Goal: Task Accomplishment & Management: Manage account settings

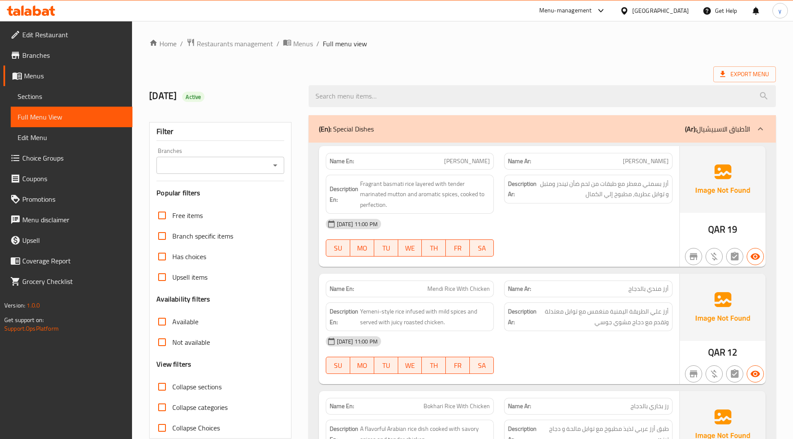
click at [392, 195] on span "Fragrant basmati rice layered with tender marinated mutton and aromatic spices,…" at bounding box center [425, 195] width 130 height 32
click at [643, 260] on div at bounding box center [588, 257] width 179 height 10
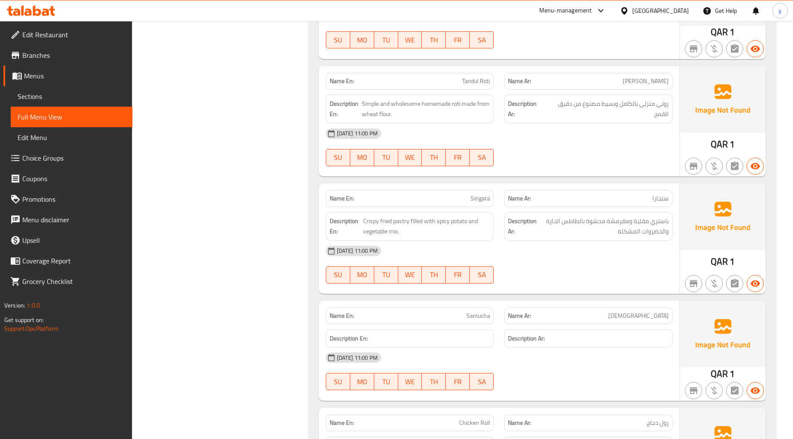
scroll to position [1000, 0]
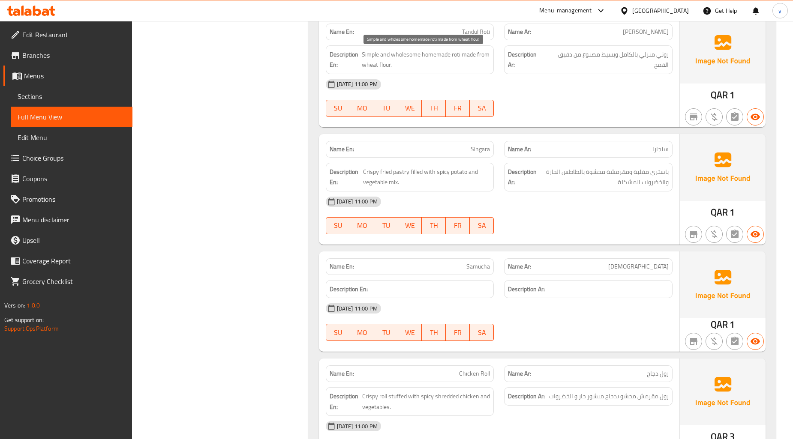
click at [402, 53] on span "Simple and wholesome homemade roti made from wheat flour." at bounding box center [426, 59] width 128 height 21
copy span "wholesome"
click at [481, 32] on span "Tandul Roti" at bounding box center [476, 31] width 28 height 9
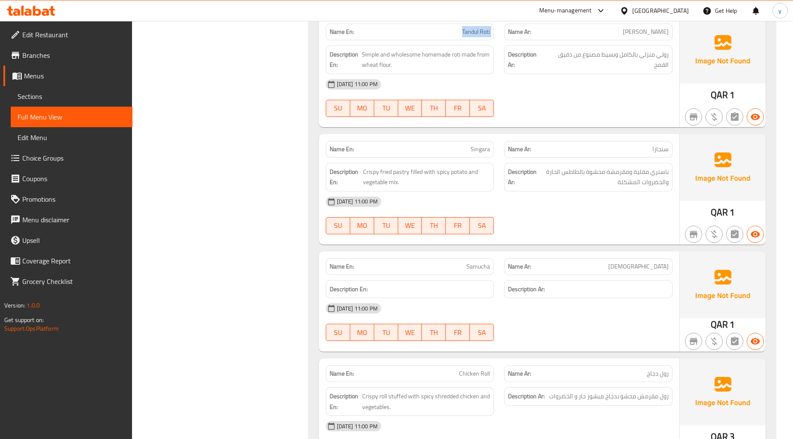
click at [481, 32] on span "Tandul Roti" at bounding box center [476, 31] width 28 height 9
copy span "Tandul Roti"
click at [515, 75] on div "[DATE] 11:00 PM" at bounding box center [499, 84] width 357 height 21
drag, startPoint x: 492, startPoint y: 86, endPoint x: 336, endPoint y: 143, distance: 166.4
click at [446, 105] on div "06-10-2025 11:00 PM SU MO TU WE TH FR SA" at bounding box center [499, 98] width 357 height 48
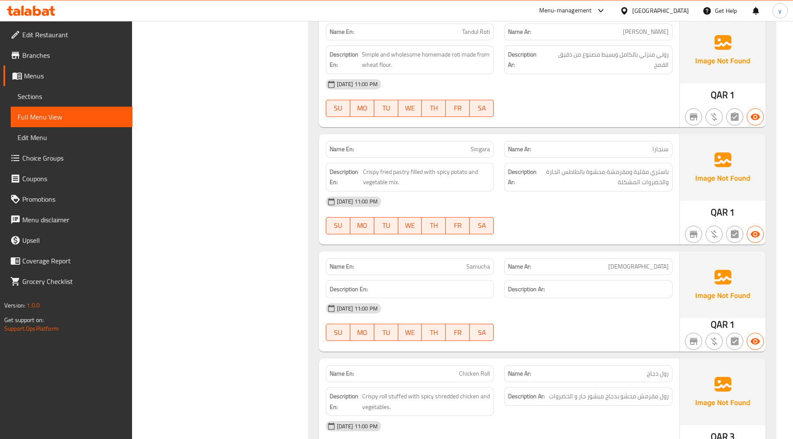
click at [590, 96] on div "06-10-2025 11:00 PM SU MO TU WE TH FR SA" at bounding box center [499, 98] width 357 height 48
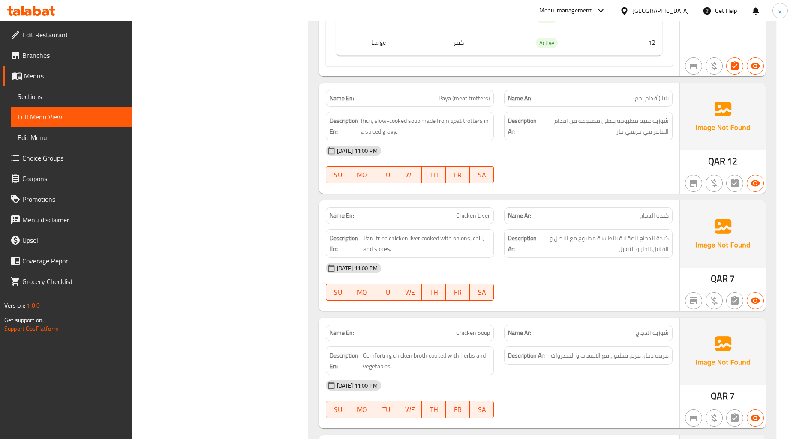
scroll to position [1667, 0]
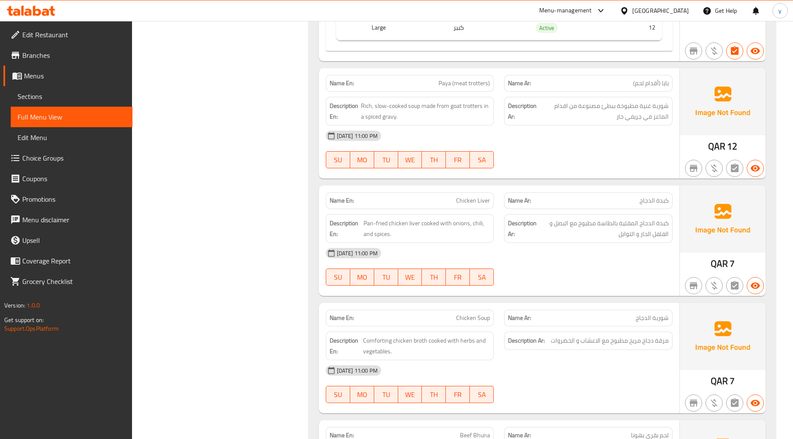
click at [484, 84] on span "Paya (meat trotters)" at bounding box center [464, 83] width 51 height 9
copy span "trotters"
click at [542, 262] on div "[DATE] 11:00 PM" at bounding box center [499, 253] width 357 height 21
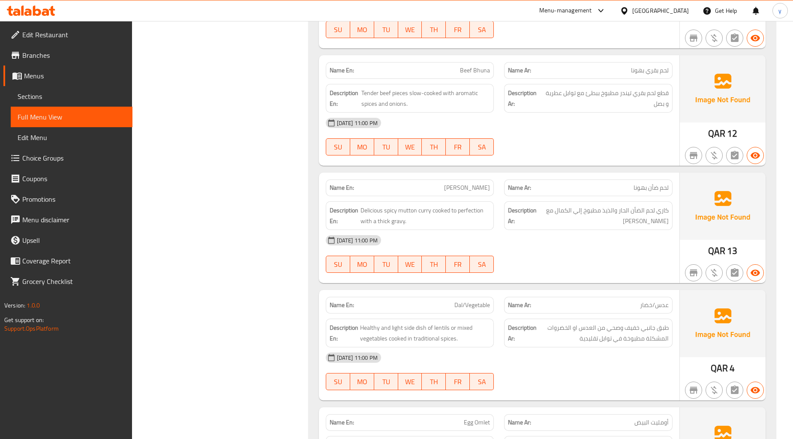
scroll to position [2048, 0]
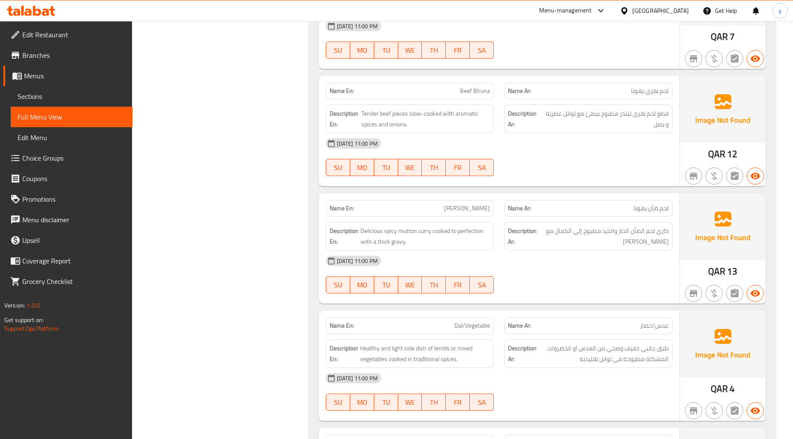
scroll to position [2000, 0]
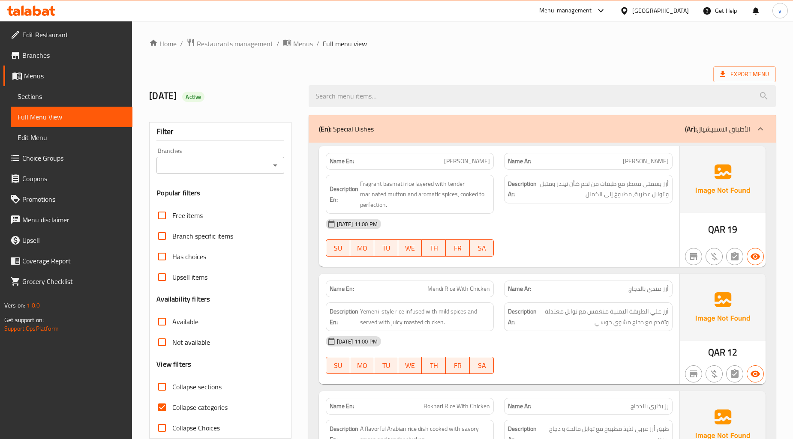
click at [48, 97] on span "Sections" at bounding box center [72, 96] width 108 height 10
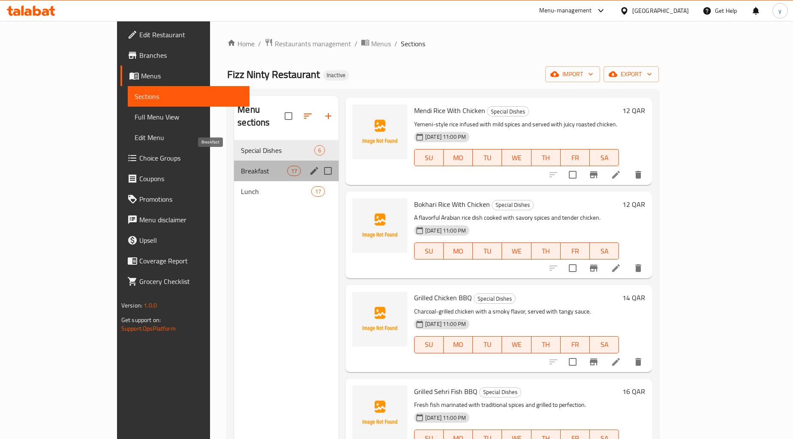
click at [241, 166] on span "Breakfast" at bounding box center [264, 171] width 46 height 10
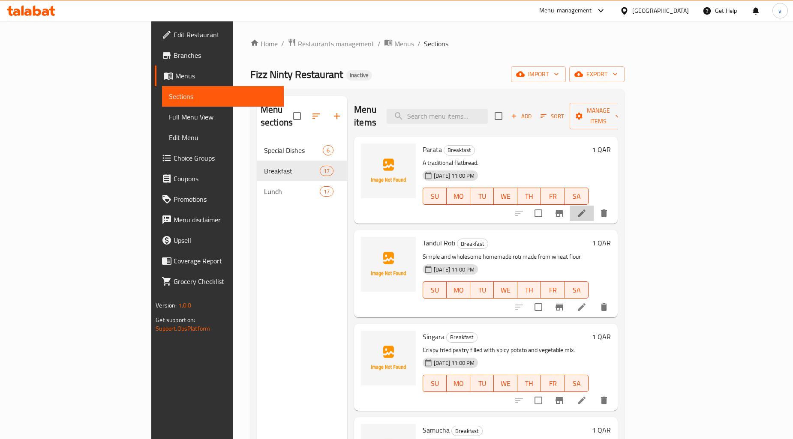
click at [594, 206] on li at bounding box center [582, 213] width 24 height 15
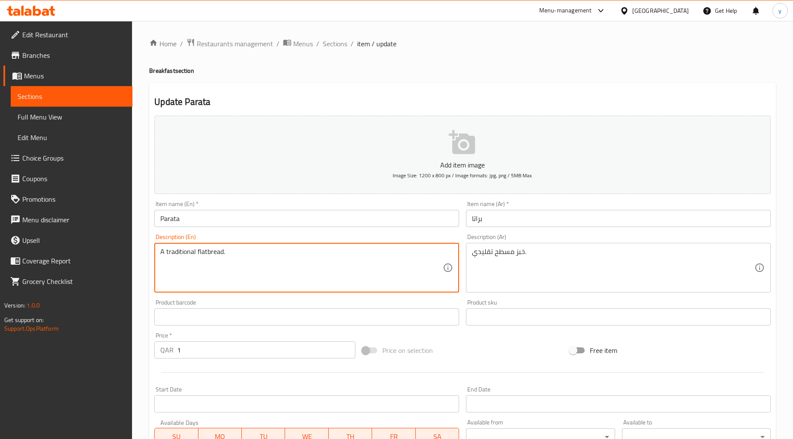
click at [259, 250] on textarea "A traditional flatbread." at bounding box center [301, 268] width 283 height 41
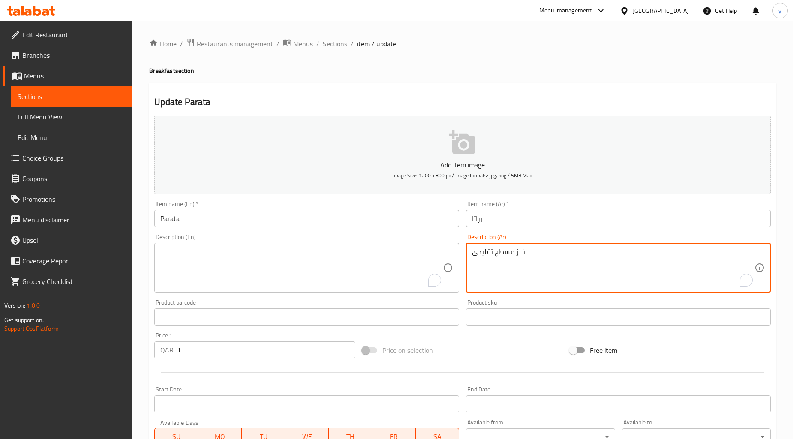
click at [563, 260] on textarea "خبز مسطح تقليدي." at bounding box center [613, 268] width 283 height 41
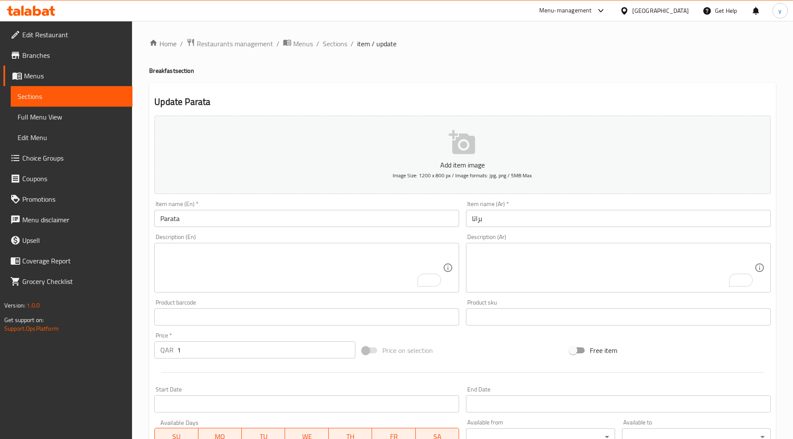
click at [144, 297] on div "Home / Restaurants management / Menus / Sections / item / update Breakfast sect…" at bounding box center [462, 313] width 661 height 585
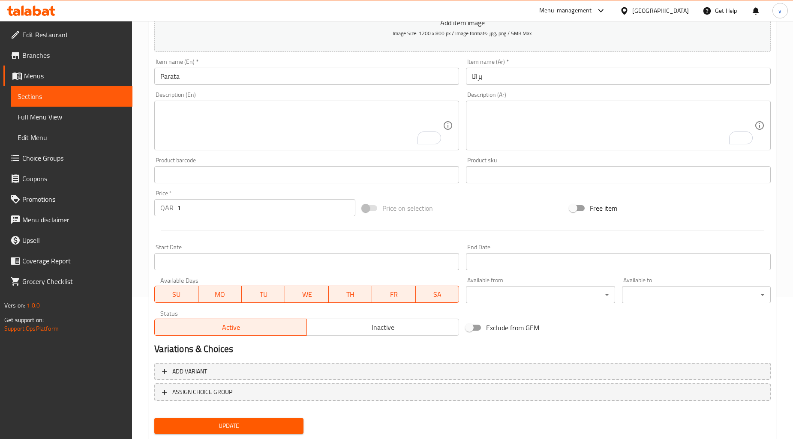
scroll to position [165, 0]
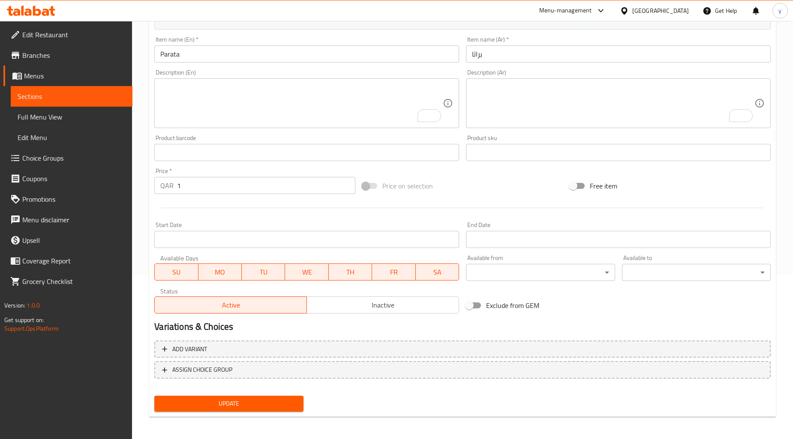
click at [251, 406] on span "Update" at bounding box center [228, 404] width 135 height 11
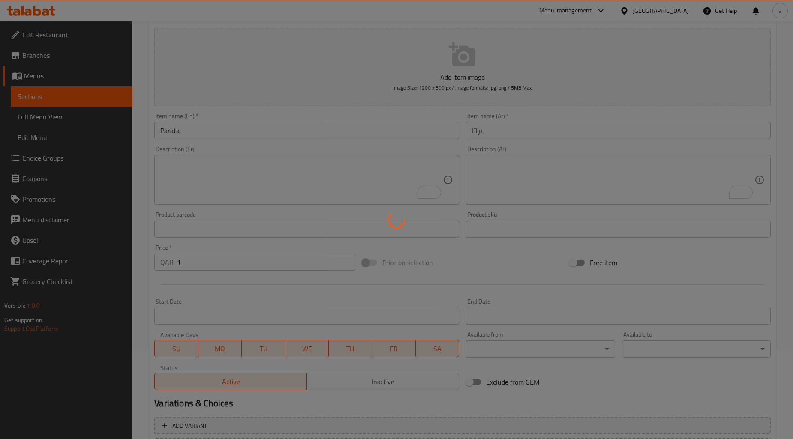
scroll to position [0, 0]
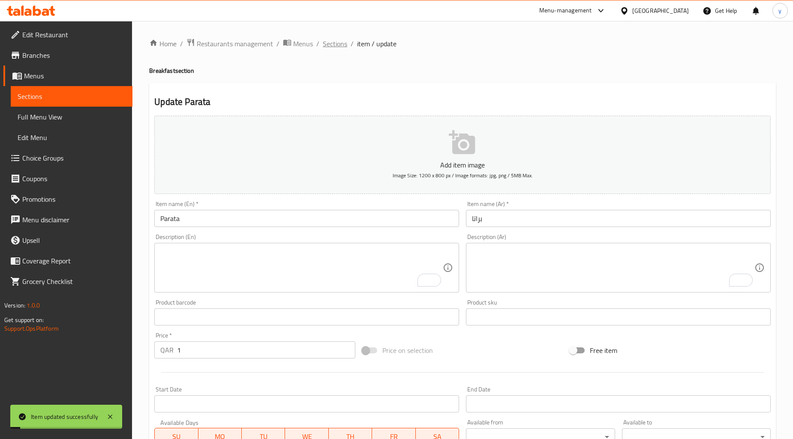
click at [336, 48] on span "Sections" at bounding box center [335, 44] width 24 height 10
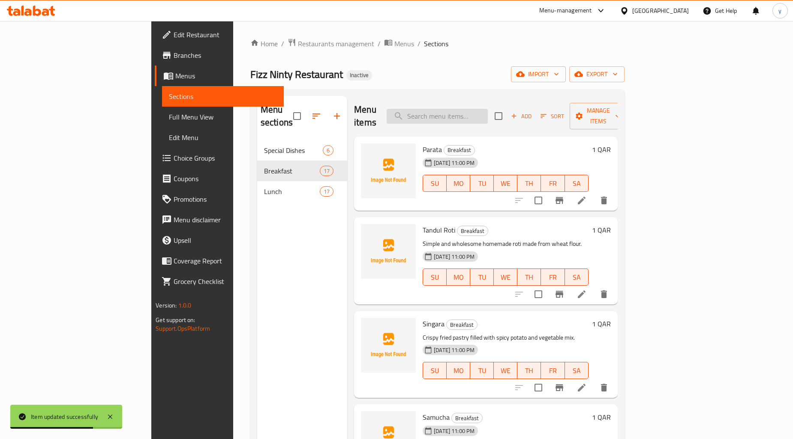
click at [461, 110] on input "search" at bounding box center [437, 116] width 101 height 15
paste input "Tandul Roti"
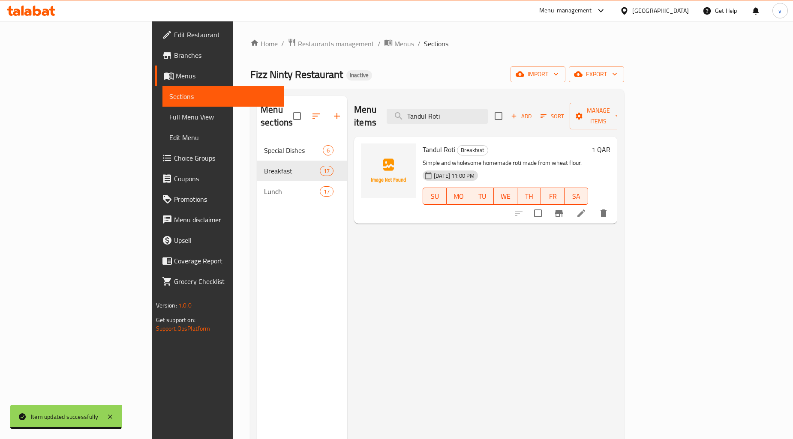
type input "Tandul Roti"
click at [593, 206] on li at bounding box center [581, 213] width 24 height 15
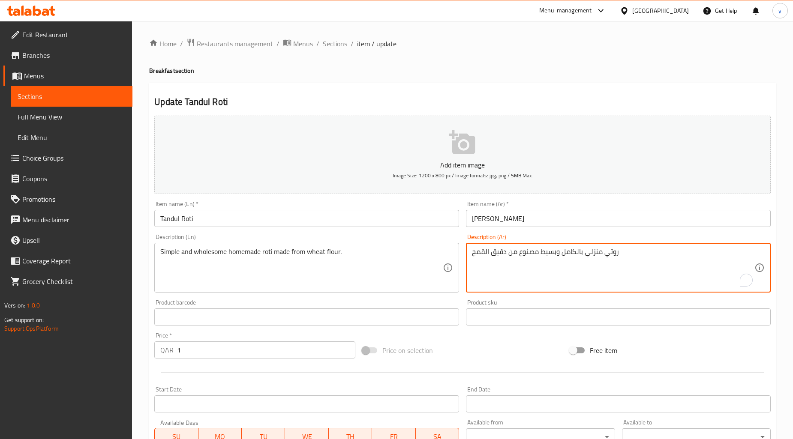
click at [564, 253] on textarea "روتي منزلي بالكامل وبسيط مصنوع من دقيق القمح" at bounding box center [613, 268] width 283 height 41
click at [562, 254] on textarea "روتي منزلي بالكامل وبسيط مصنوع من دقيق القمح" at bounding box center [613, 268] width 283 height 41
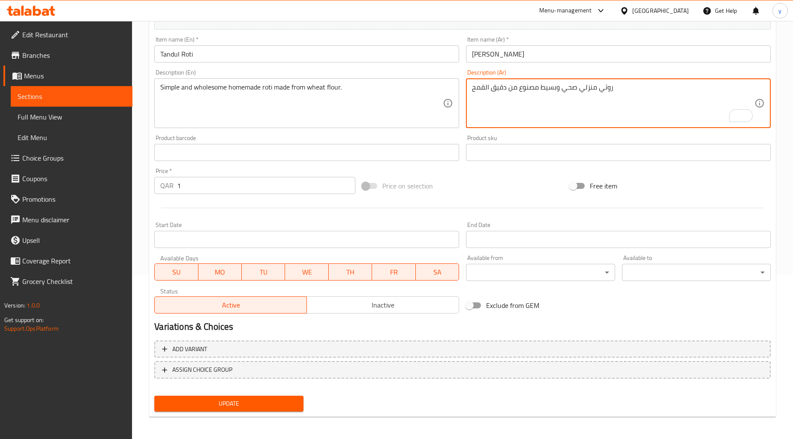
type textarea "روتي منزلي صحي وبسيط مصنوع من دقيق القمح"
click at [226, 399] on span "Update" at bounding box center [228, 404] width 135 height 11
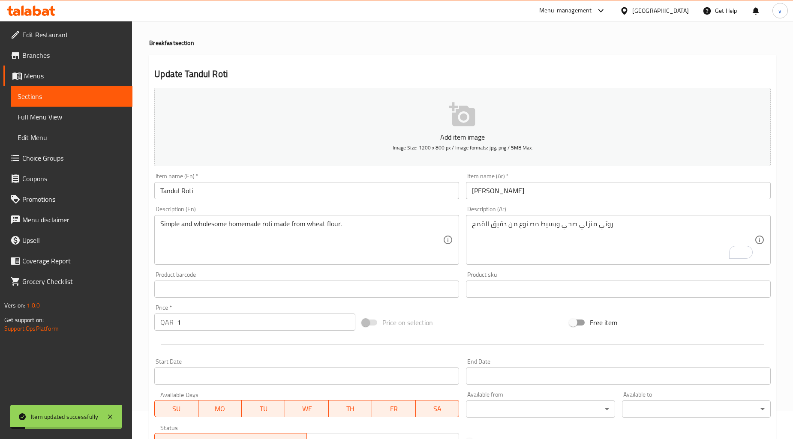
scroll to position [0, 0]
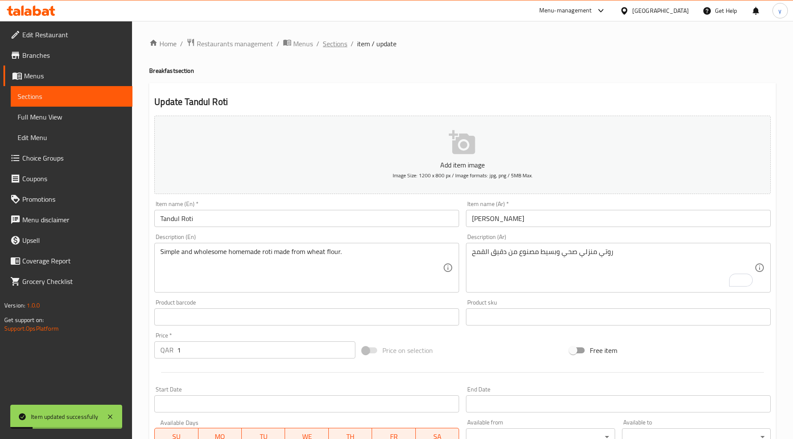
click at [332, 42] on span "Sections" at bounding box center [335, 44] width 24 height 10
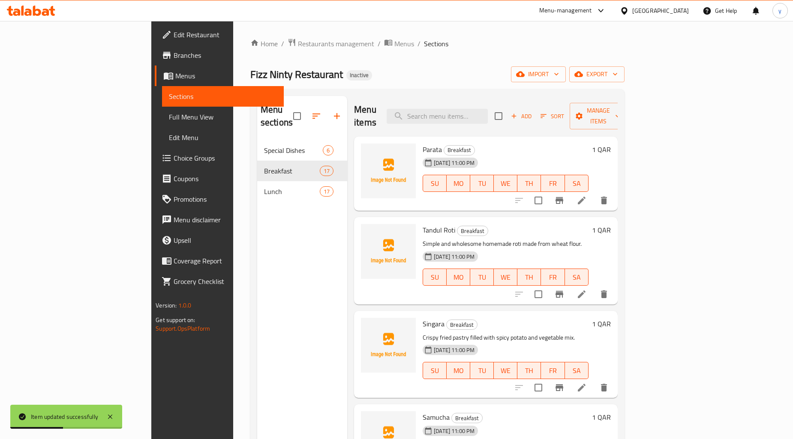
click at [587, 289] on icon at bounding box center [582, 294] width 10 height 10
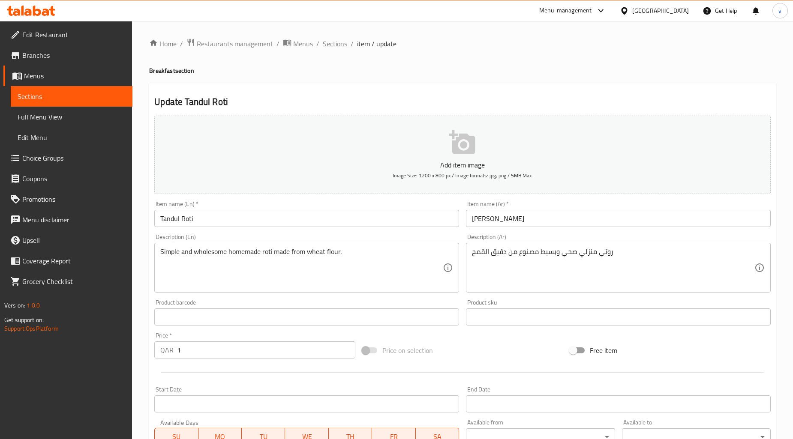
click at [344, 41] on span "Sections" at bounding box center [335, 44] width 24 height 10
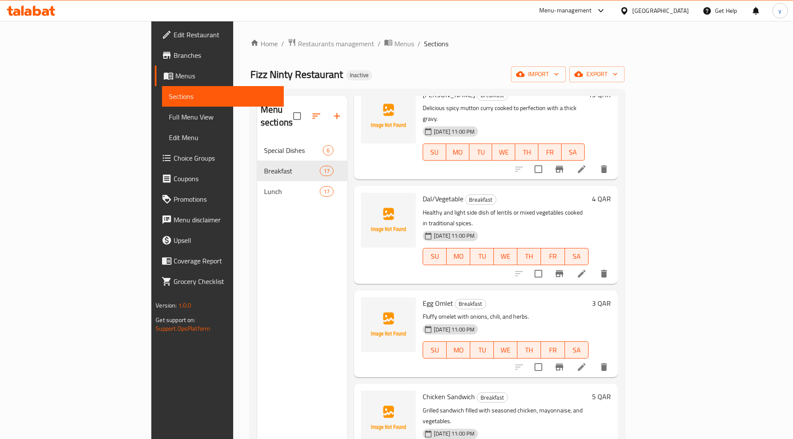
scroll to position [1000, 0]
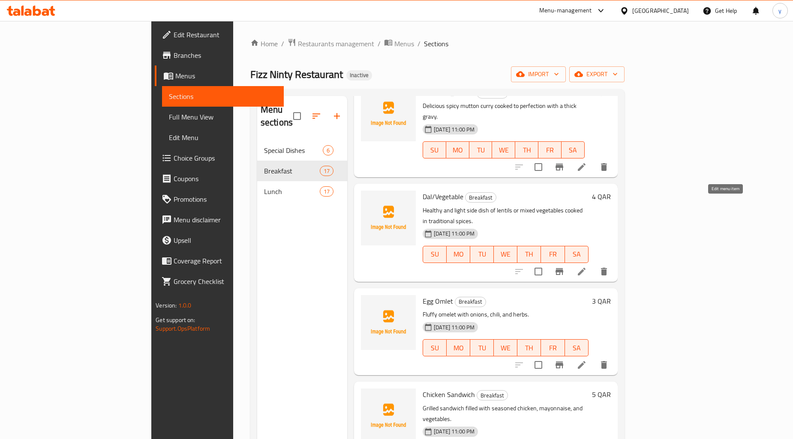
click at [586, 268] on icon at bounding box center [582, 272] width 8 height 8
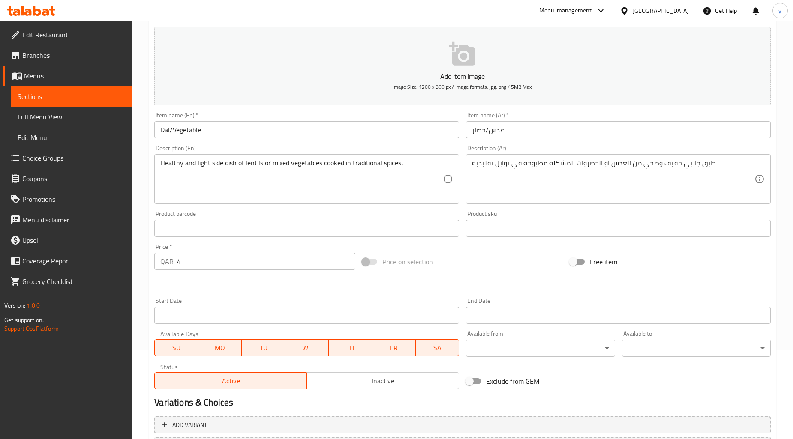
scroll to position [69, 0]
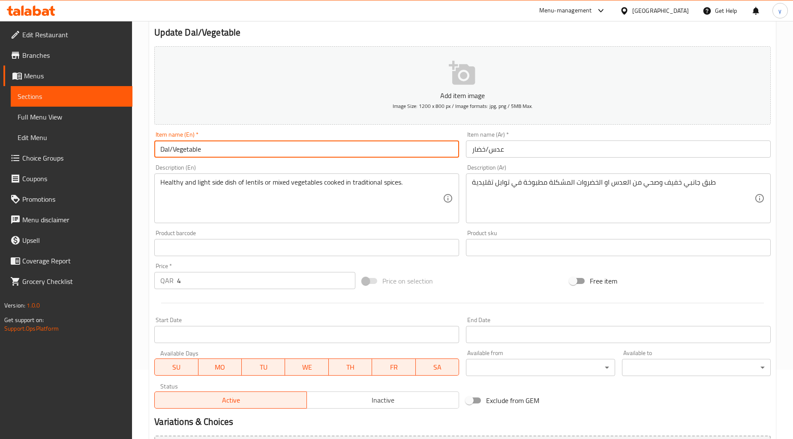
click at [166, 148] on input "Dal/Vegetable" at bounding box center [306, 149] width 305 height 17
click at [192, 152] on input "Dal/Vegetable" at bounding box center [306, 149] width 305 height 17
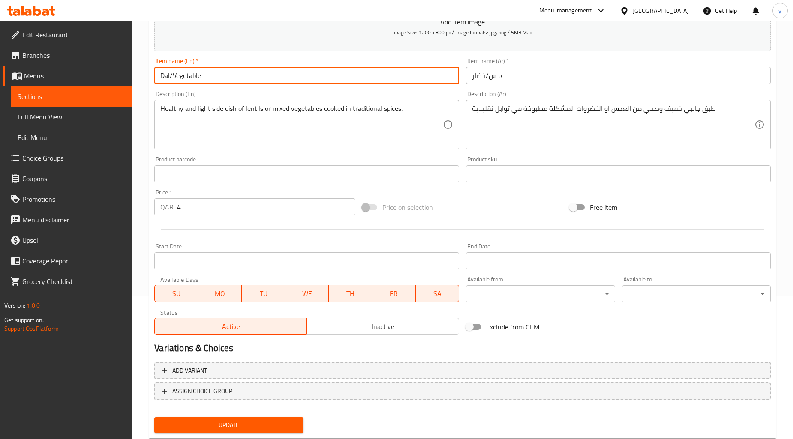
scroll to position [165, 0]
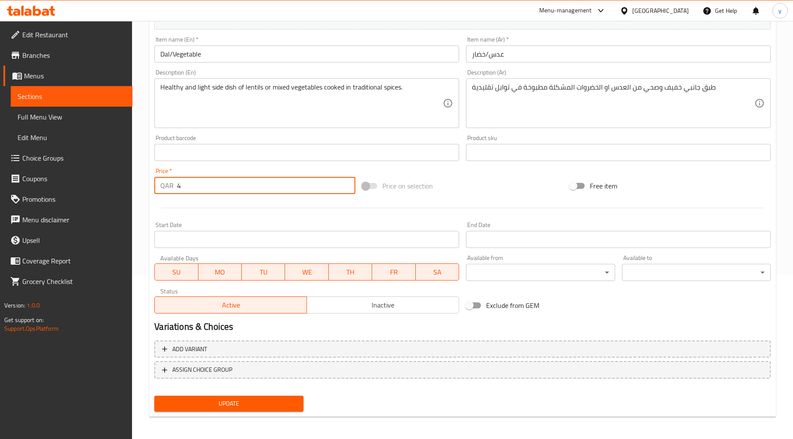
drag, startPoint x: 187, startPoint y: 186, endPoint x: 164, endPoint y: 186, distance: 22.7
click at [164, 186] on div "QAR 4 Price *" at bounding box center [254, 185] width 201 height 17
click at [151, 199] on div at bounding box center [462, 208] width 623 height 21
click at [41, 158] on span "Choice Groups" at bounding box center [73, 158] width 103 height 10
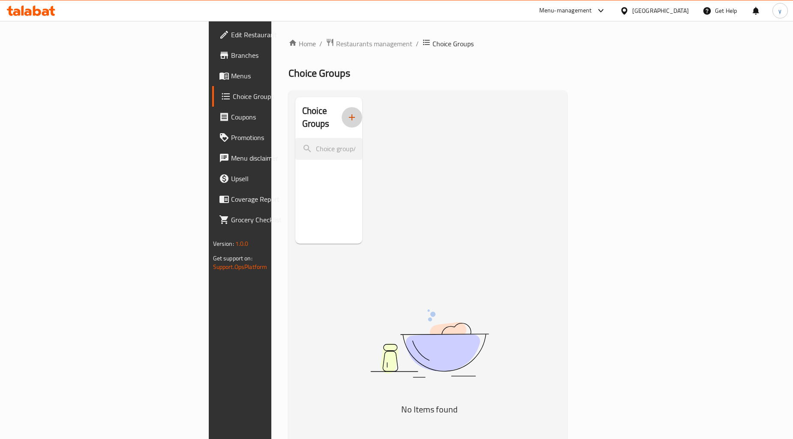
click at [349, 114] on icon "button" at bounding box center [352, 117] width 6 height 6
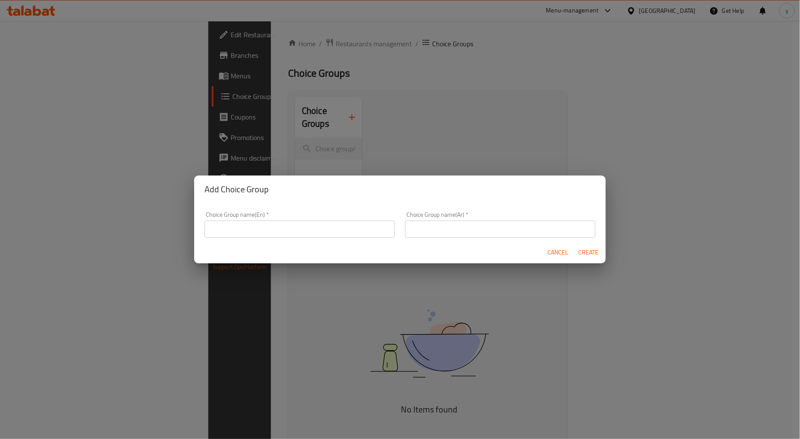
drag, startPoint x: 289, startPoint y: 232, endPoint x: 307, endPoint y: 237, distance: 18.6
click at [289, 232] on input "text" at bounding box center [299, 229] width 190 height 17
type input "إ"
type input "Your Choice of:"
click at [583, 229] on input "text" at bounding box center [500, 229] width 190 height 17
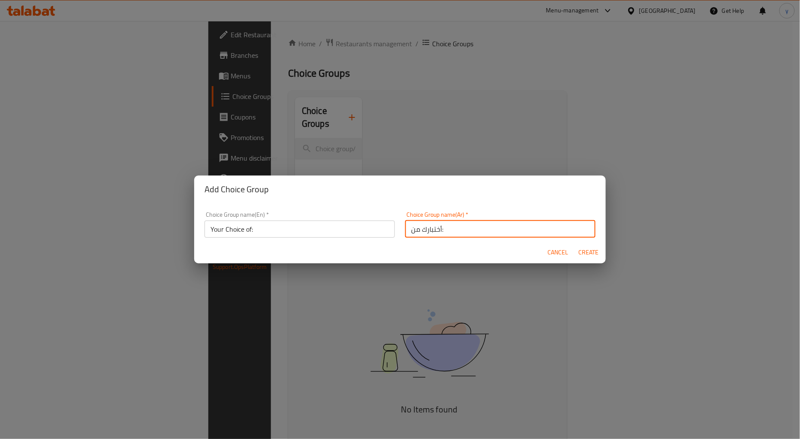
type input "أختبارك من:"
click at [586, 252] on span "Create" at bounding box center [588, 252] width 21 height 11
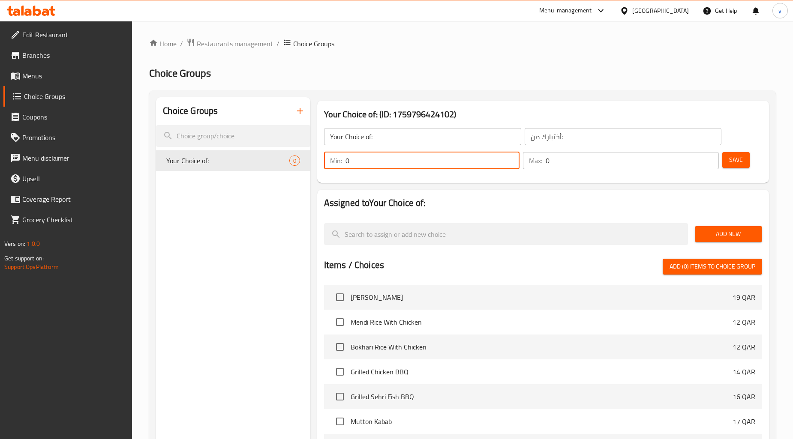
click at [469, 166] on input "0" at bounding box center [433, 160] width 174 height 17
type input "1"
click at [561, 160] on input "0" at bounding box center [632, 160] width 173 height 17
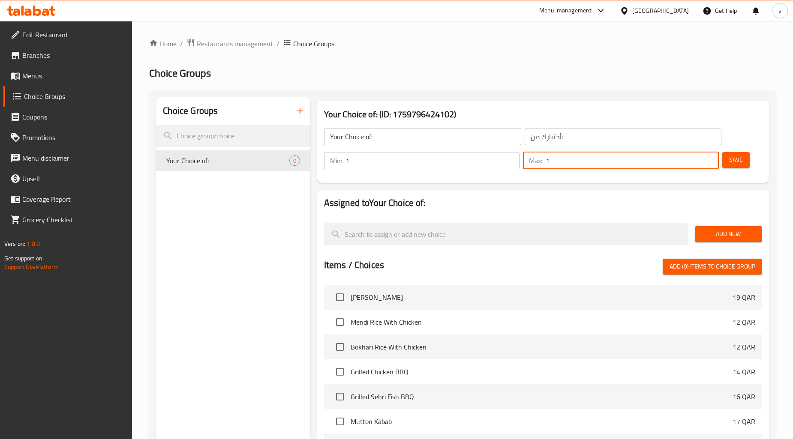
type input "1"
click at [723, 236] on span "Add New" at bounding box center [729, 234] width 54 height 11
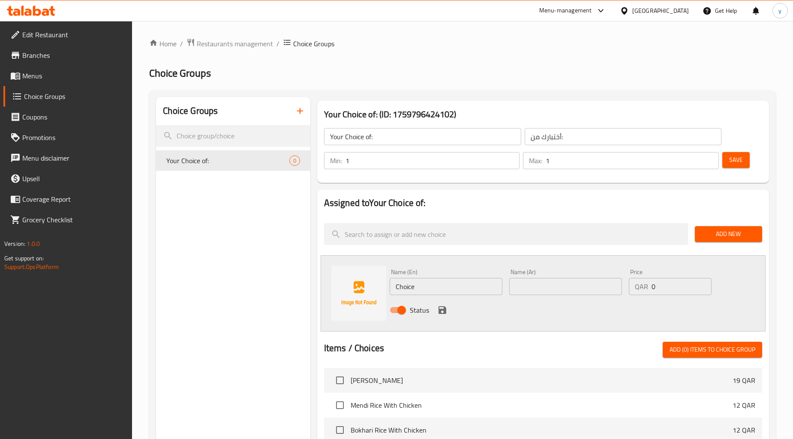
click at [430, 284] on input "Choice" at bounding box center [446, 286] width 113 height 17
paste input "Dal"
type input "Dal"
click at [511, 289] on input "text" at bounding box center [565, 286] width 113 height 17
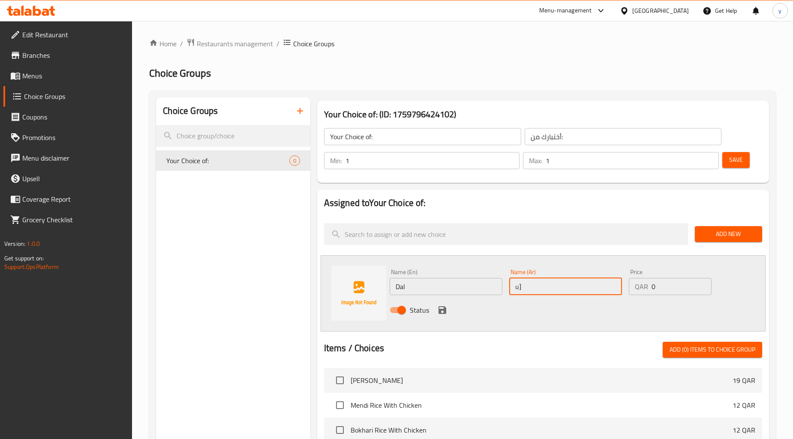
type input "u"
type input "عدس"
click at [670, 286] on input "0" at bounding box center [682, 286] width 60 height 17
click at [668, 287] on input "0" at bounding box center [682, 286] width 60 height 17
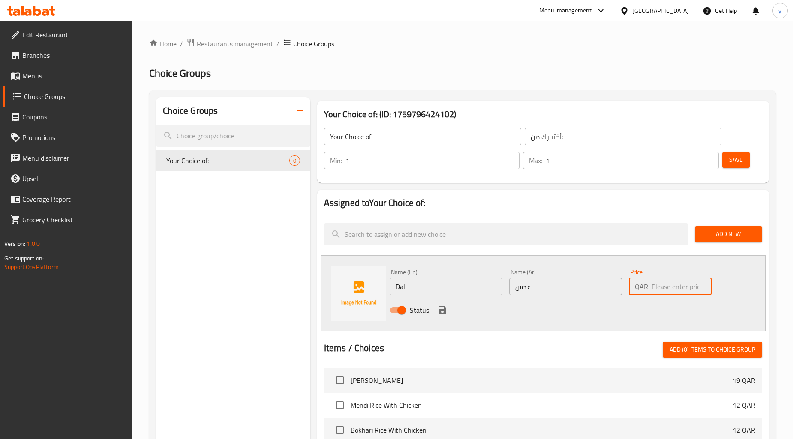
type input "0"
click at [599, 320] on div "Status" at bounding box center [565, 310] width 359 height 23
click at [442, 312] on icon "save" at bounding box center [442, 310] width 10 height 10
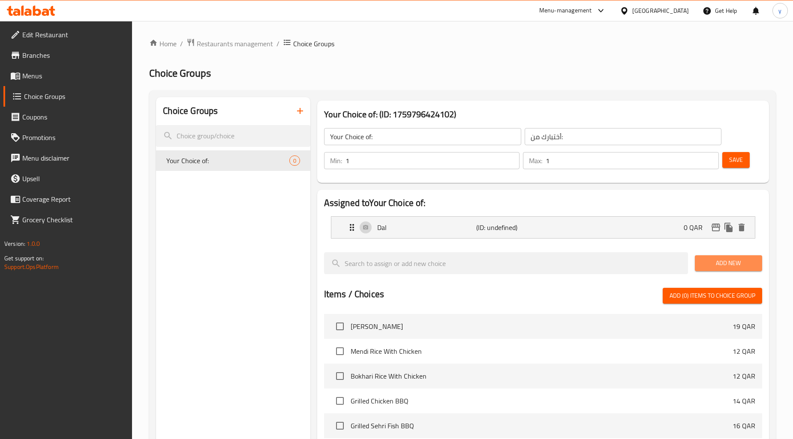
click at [727, 265] on span "Add New" at bounding box center [729, 263] width 54 height 11
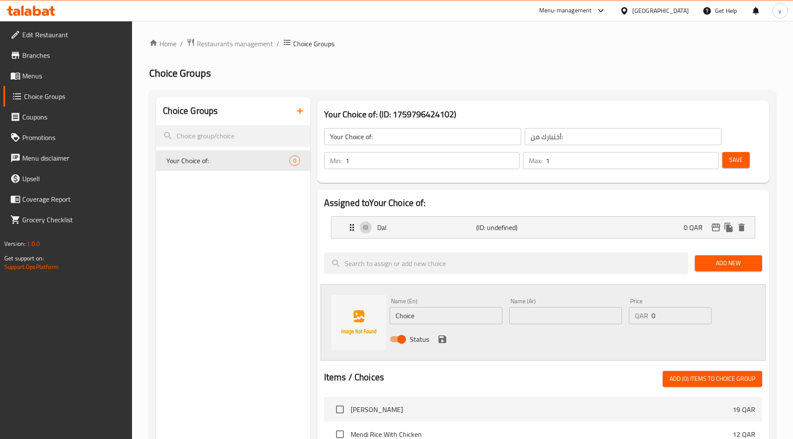
click at [478, 310] on input "Choice" at bounding box center [446, 315] width 113 height 17
click at [478, 311] on input "Choice" at bounding box center [446, 315] width 113 height 17
paste input "Vegetabl"
type input "Vegetable"
click at [538, 319] on input "text" at bounding box center [565, 315] width 113 height 17
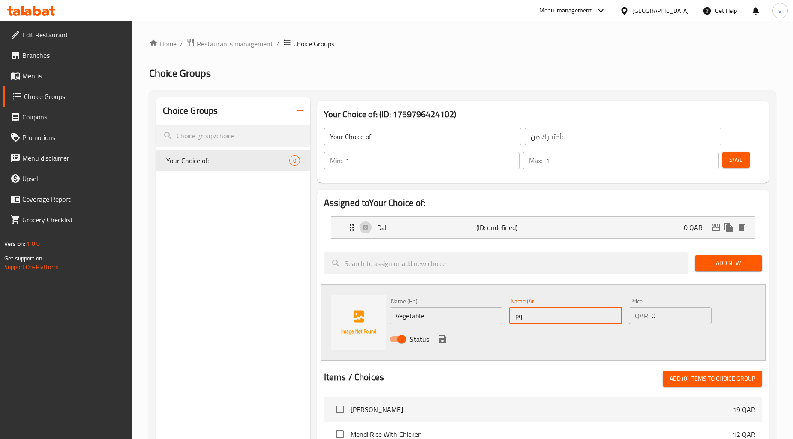
type input "p"
type input "ح"
type input "خضروات"
click at [439, 342] on icon "save" at bounding box center [443, 340] width 8 height 8
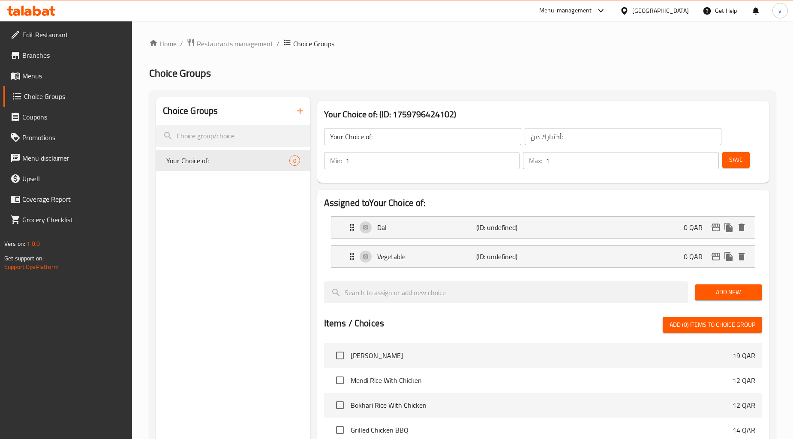
click at [746, 154] on button "Save" at bounding box center [735, 160] width 27 height 16
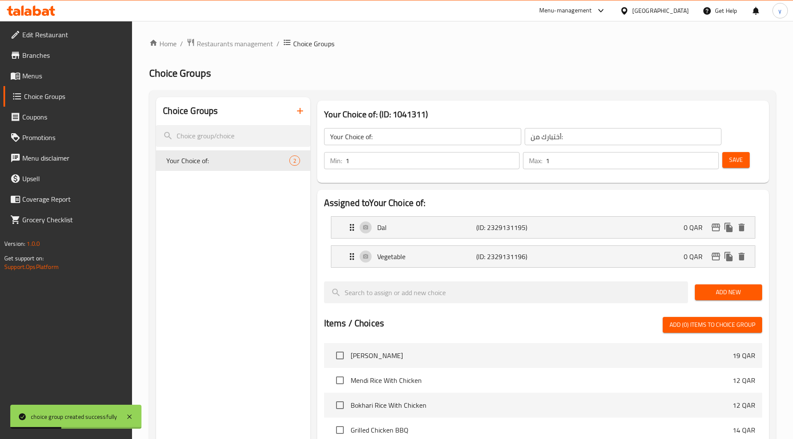
click at [48, 71] on span "Menus" at bounding box center [73, 76] width 103 height 10
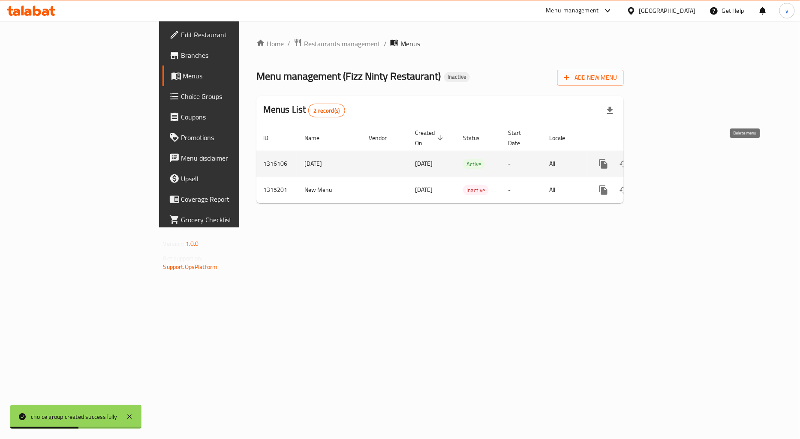
click at [669, 160] on icon "enhanced table" at bounding box center [666, 164] width 8 height 8
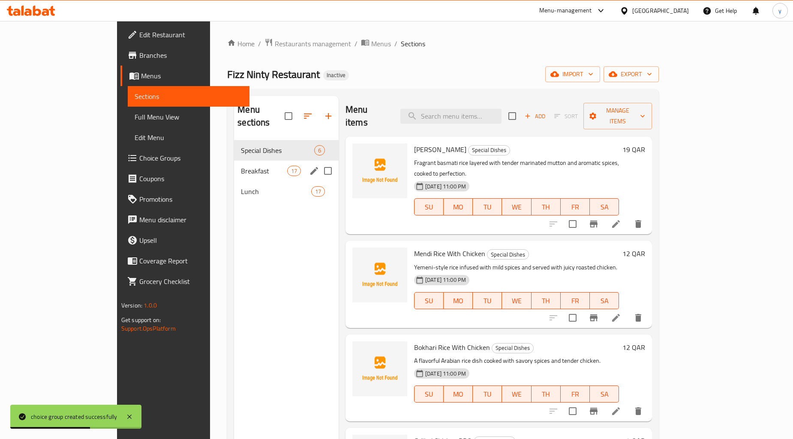
click at [319, 162] on input "Menu sections" at bounding box center [328, 171] width 18 height 18
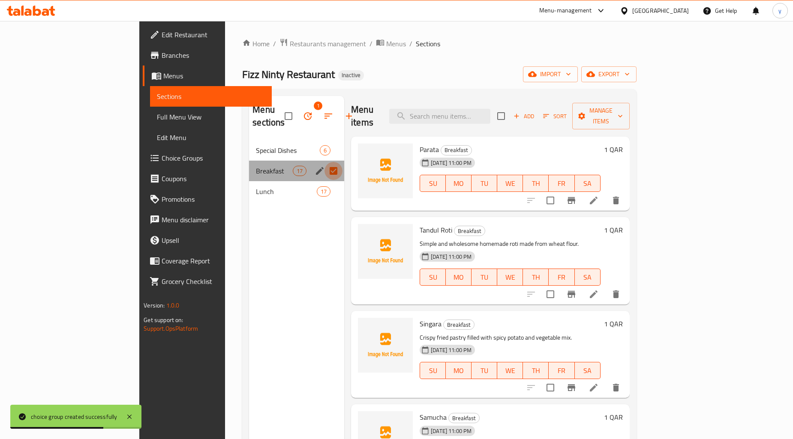
click at [325, 162] on input "Menu sections" at bounding box center [334, 171] width 18 height 18
checkbox input "false"
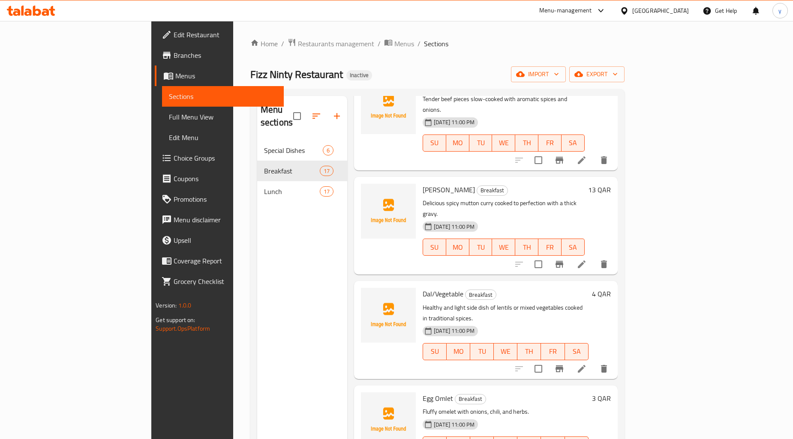
scroll to position [905, 0]
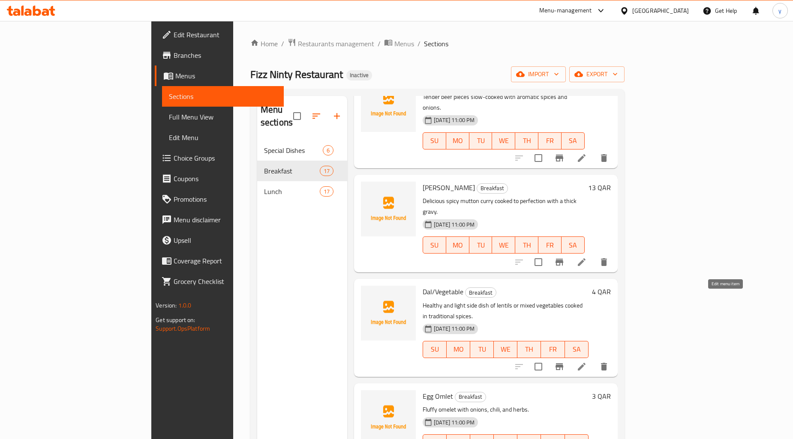
click at [587, 362] on icon at bounding box center [582, 367] width 10 height 10
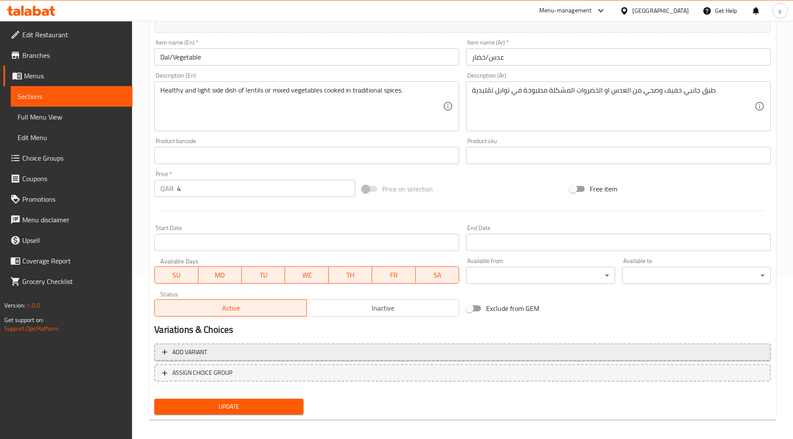
scroll to position [165, 0]
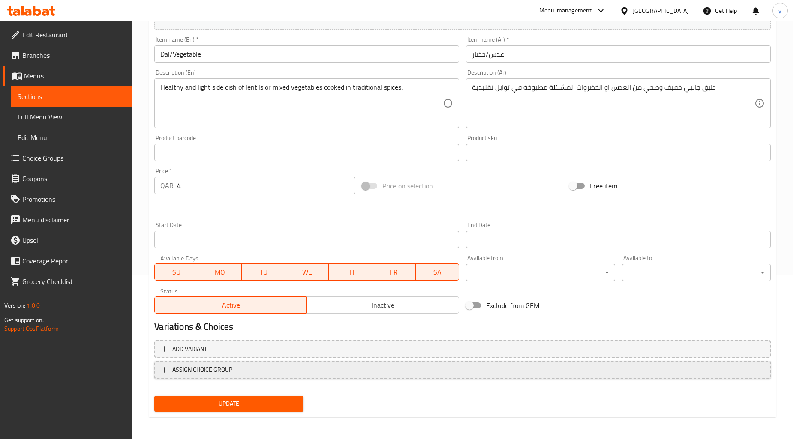
click at [192, 369] on span "ASSIGN CHOICE GROUP" at bounding box center [202, 370] width 60 height 11
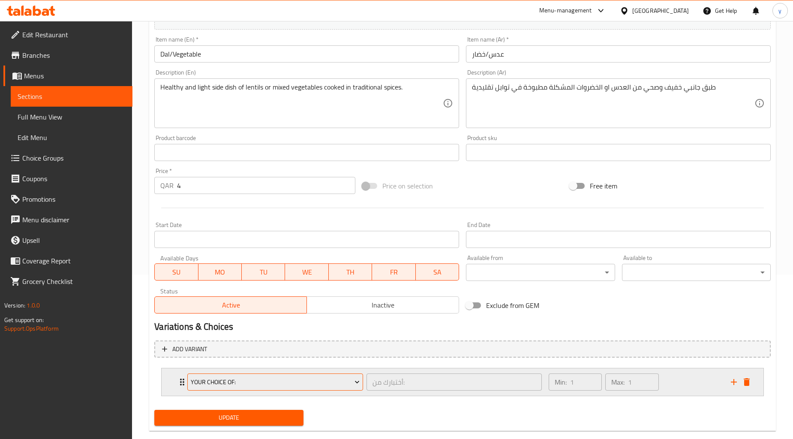
click at [243, 383] on span "Your Choice of:" at bounding box center [275, 382] width 169 height 11
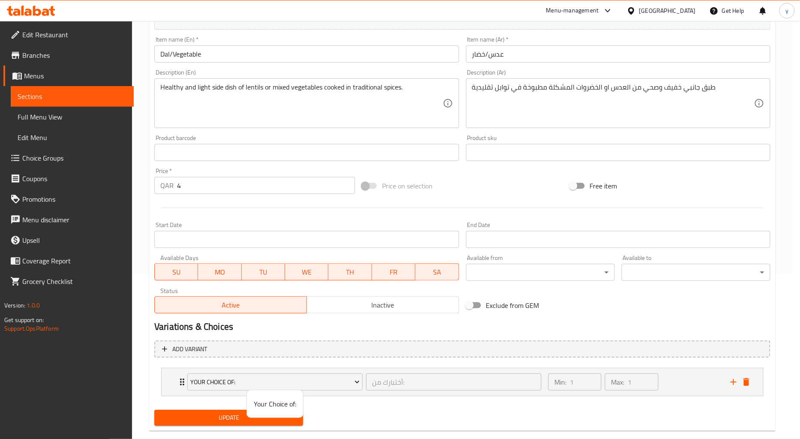
click at [274, 401] on span "Your Choice of:" at bounding box center [275, 404] width 42 height 10
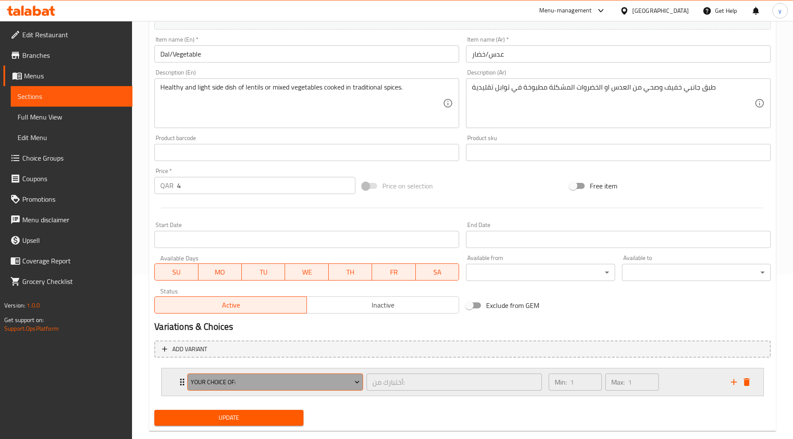
click at [304, 388] on button "Your Choice of:" at bounding box center [274, 382] width 175 height 17
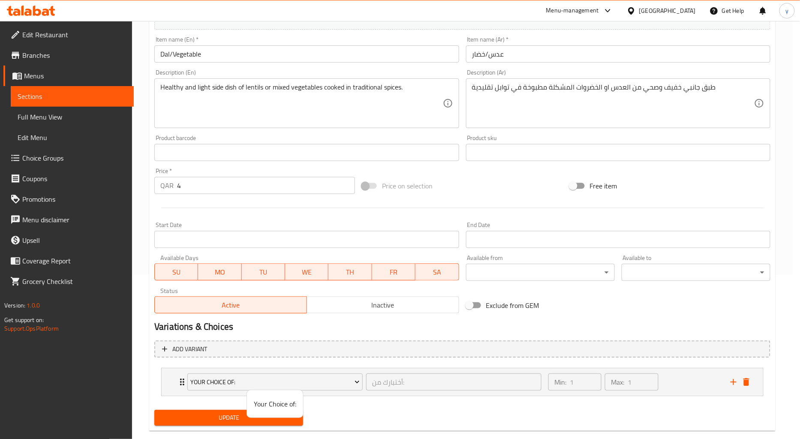
click at [275, 406] on span "Your Choice of:" at bounding box center [275, 404] width 42 height 10
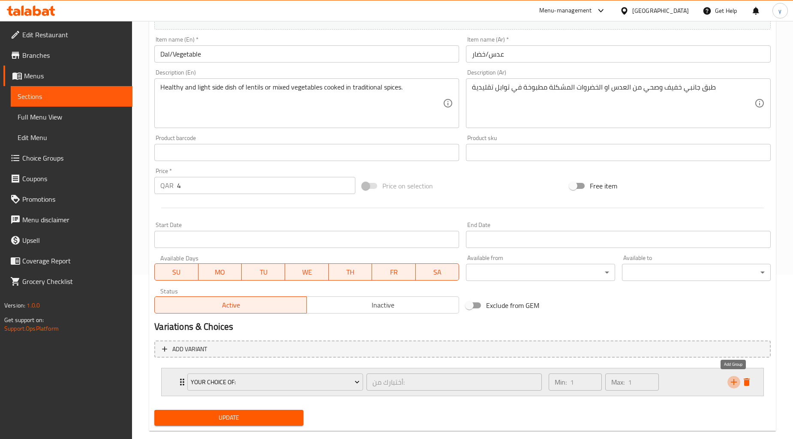
click at [737, 383] on icon "add" at bounding box center [734, 382] width 10 height 10
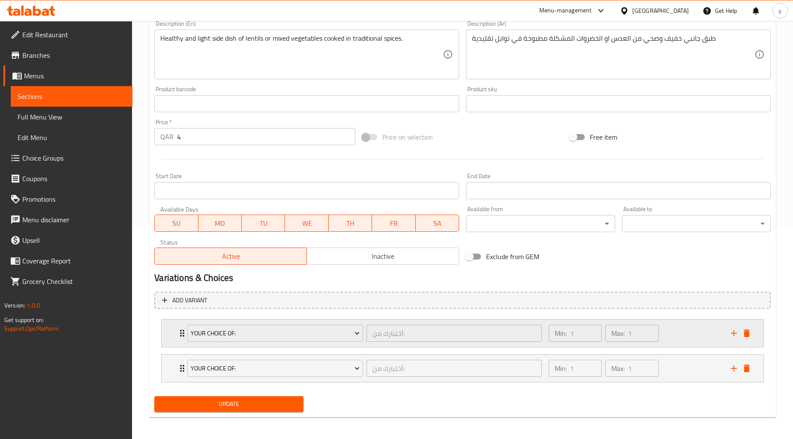
scroll to position [215, 0]
click at [748, 333] on icon "delete" at bounding box center [747, 332] width 6 height 8
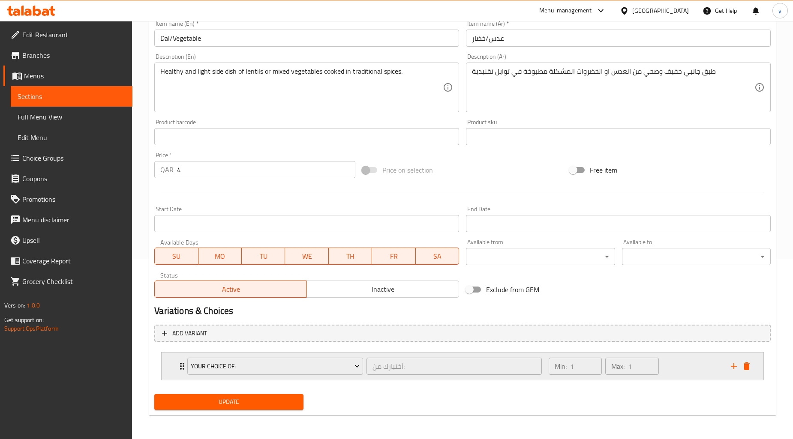
scroll to position [179, 0]
click at [369, 397] on div "Update" at bounding box center [462, 403] width 623 height 23
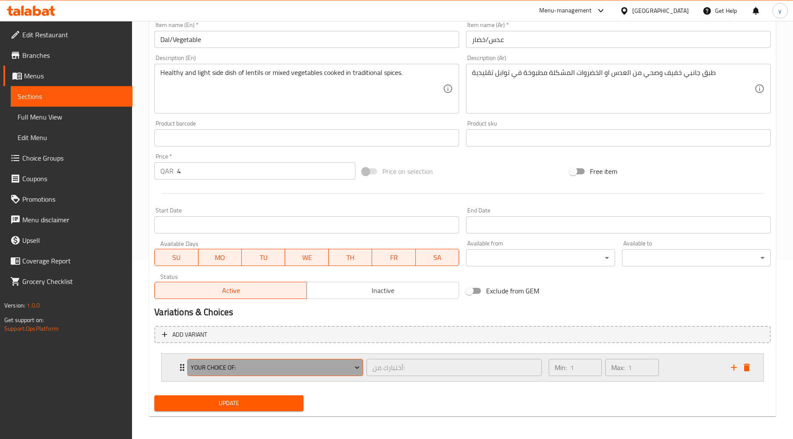
click at [268, 370] on span "Your Choice of:" at bounding box center [275, 368] width 169 height 11
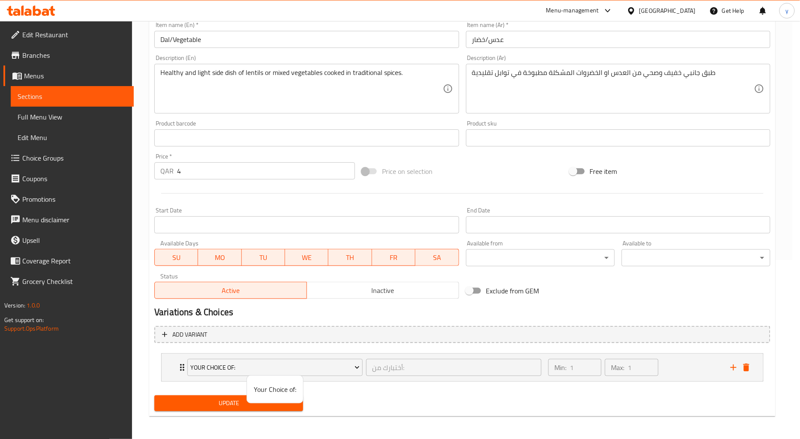
click at [278, 391] on span "Your Choice of:" at bounding box center [275, 390] width 42 height 10
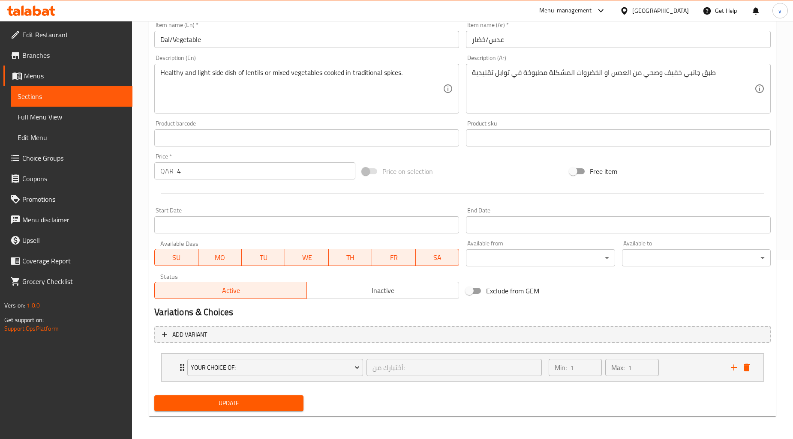
click at [269, 402] on span "Update" at bounding box center [228, 403] width 135 height 11
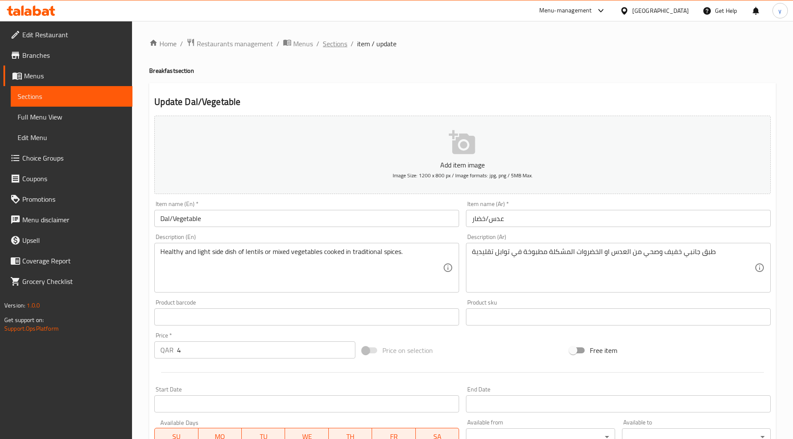
click at [345, 45] on span "Sections" at bounding box center [335, 44] width 24 height 10
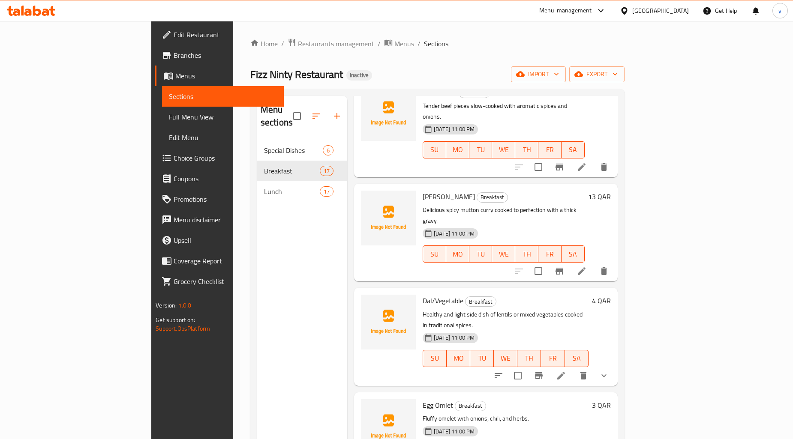
scroll to position [905, 0]
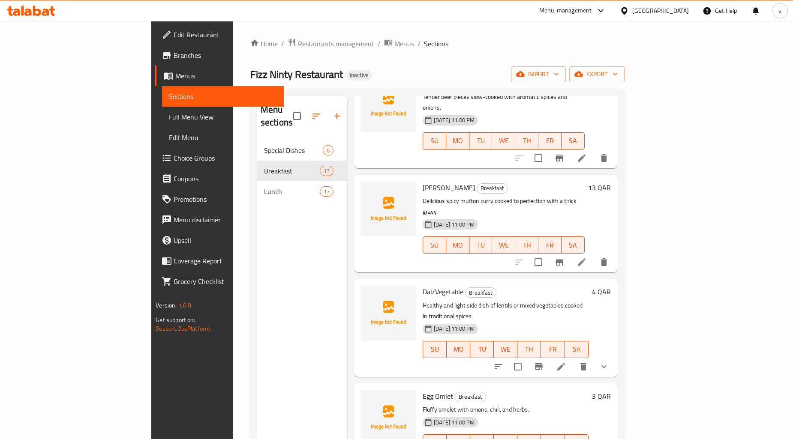
click at [609, 362] on icon "show more" at bounding box center [604, 367] width 10 height 10
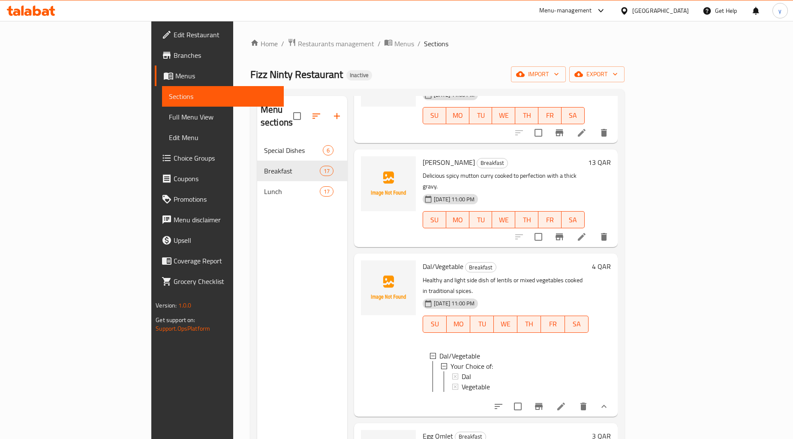
scroll to position [953, 0]
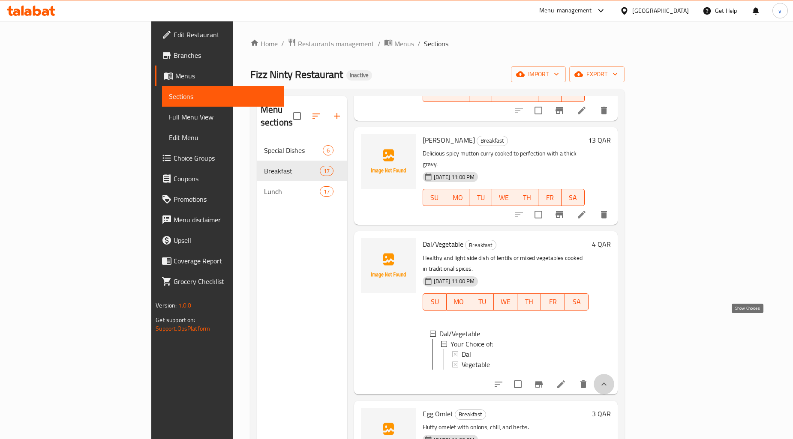
click at [609, 379] on icon "show more" at bounding box center [604, 384] width 10 height 10
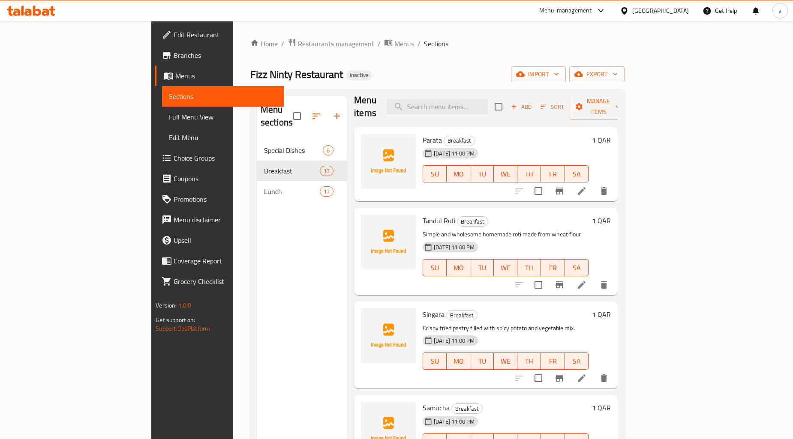
scroll to position [0, 0]
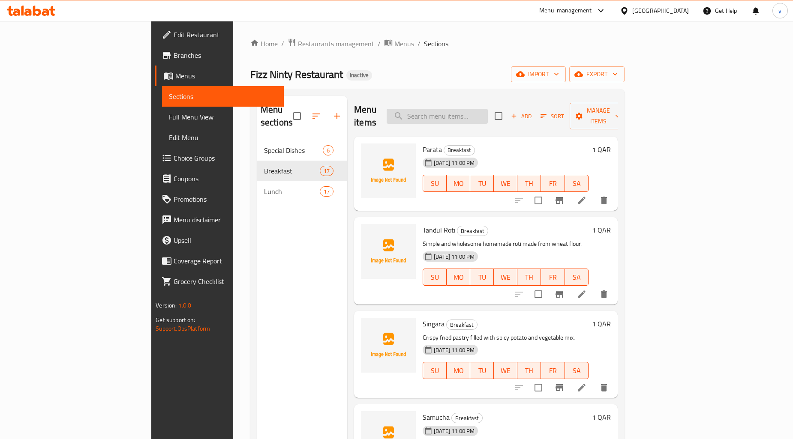
click at [459, 109] on input "search" at bounding box center [437, 116] width 101 height 15
paste input "Beef Kala Bhuna with Rice"
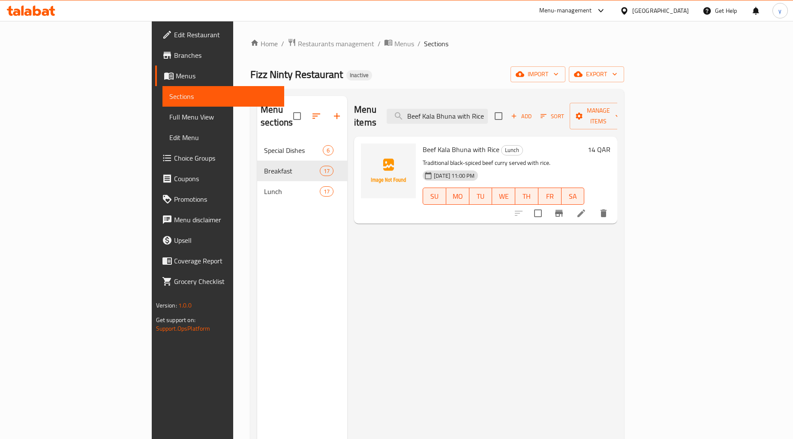
type input "Beef Kala Bhuna with Rice"
click at [586, 208] on icon at bounding box center [581, 213] width 10 height 10
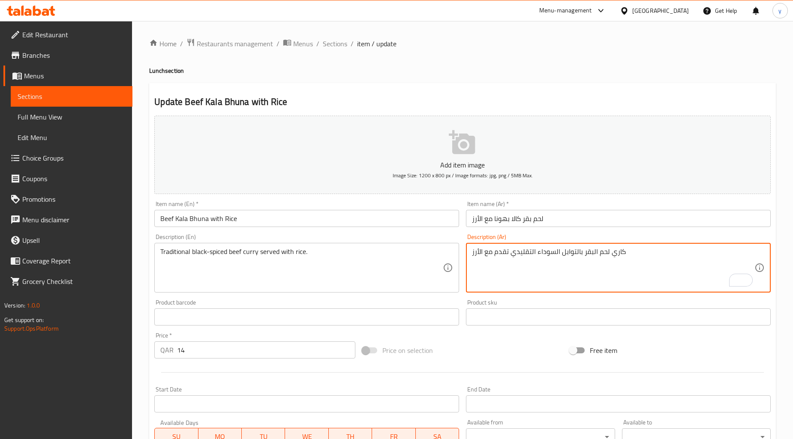
click at [525, 255] on textarea "كاري لحم البقر بالتوابل السوداء التقليدي تقدم مع الأرز" at bounding box center [613, 268] width 283 height 41
click at [582, 254] on textarea "كاري لحم البقر بالتوابل السوداء تقدم مع الأرز" at bounding box center [613, 268] width 283 height 41
click at [556, 253] on textarea "كاري لحم البقر بالتوابل السوداء تقدم مع الأرز" at bounding box center [613, 268] width 283 height 41
click at [551, 254] on textarea "كاري لحم البقر بالتوابل السوداء تقدم مع الأرز" at bounding box center [613, 268] width 283 height 41
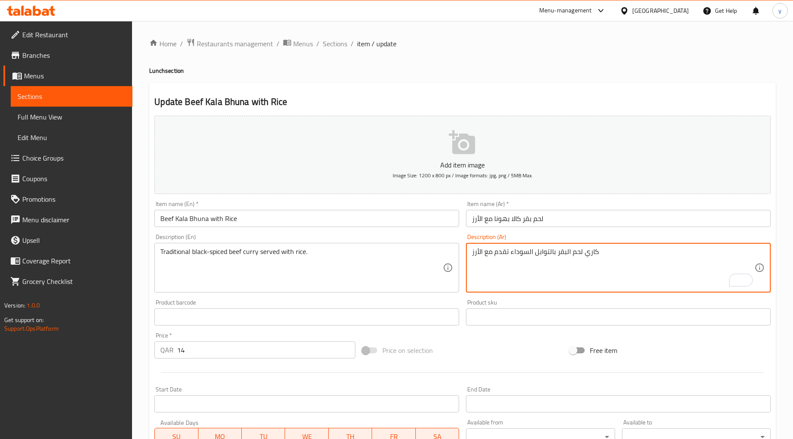
click at [554, 254] on textarea "كاري لحم البقر بالتوابل السوداء تقدم مع الأرز" at bounding box center [613, 268] width 283 height 41
paste textarea "لتقليدي"
click at [582, 255] on textarea "كاري لحم البقر التقليدي بالتوابل السوداء تقدم مع الأرز" at bounding box center [613, 268] width 283 height 41
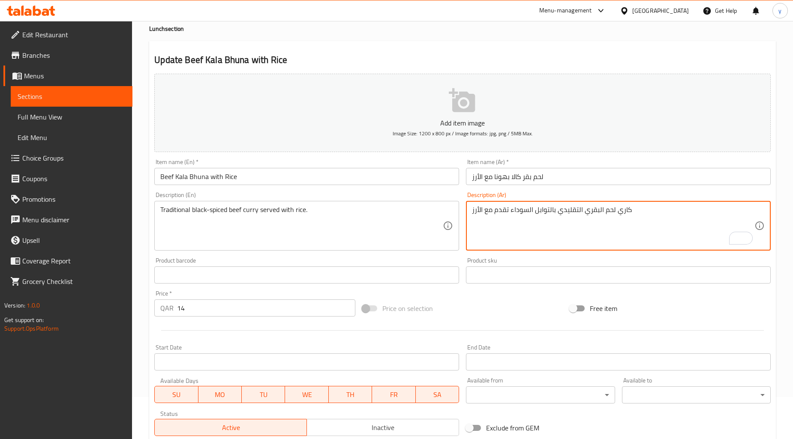
scroll to position [165, 0]
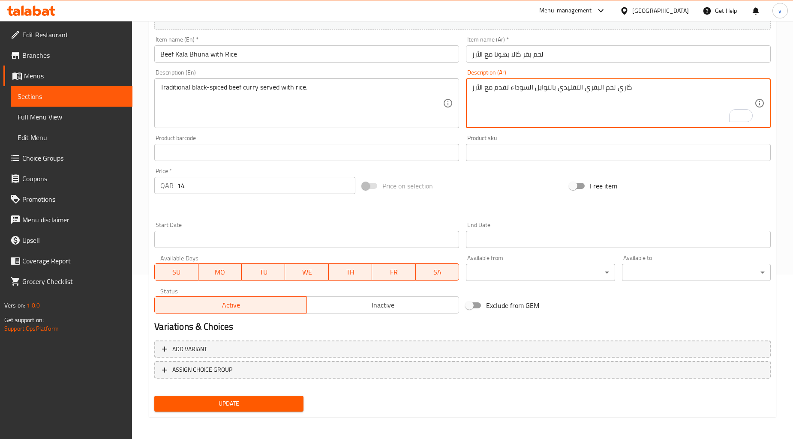
type textarea "كاري لحم البقري التقليدي بالتوابل السوداء تقدم مع الأرز"
click at [258, 406] on span "Update" at bounding box center [228, 404] width 135 height 11
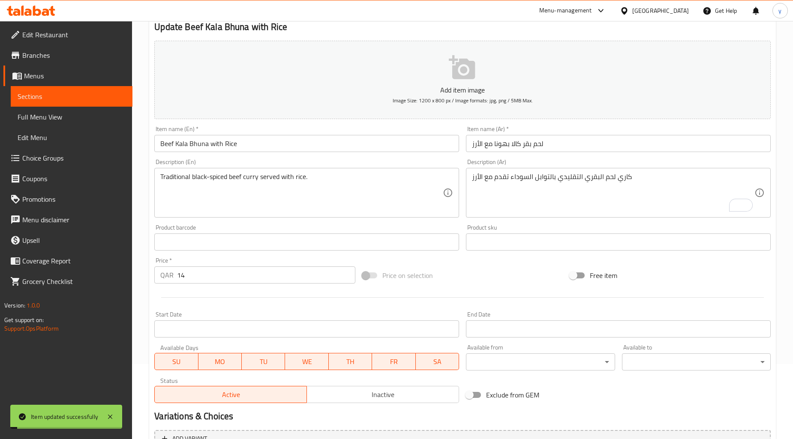
scroll to position [0, 0]
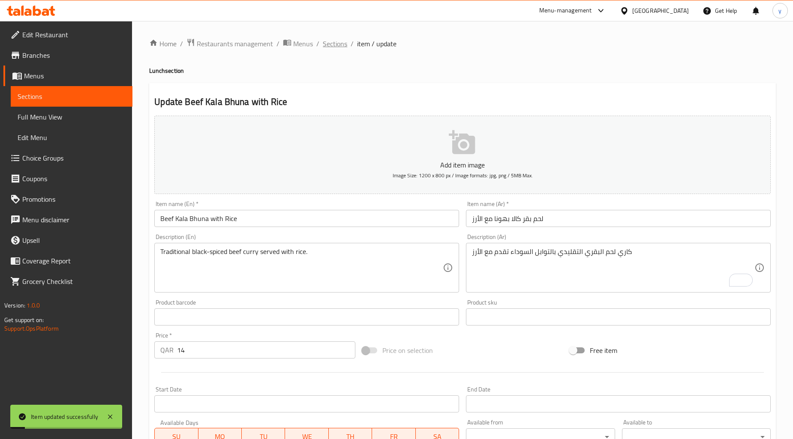
click at [334, 40] on span "Sections" at bounding box center [335, 44] width 24 height 10
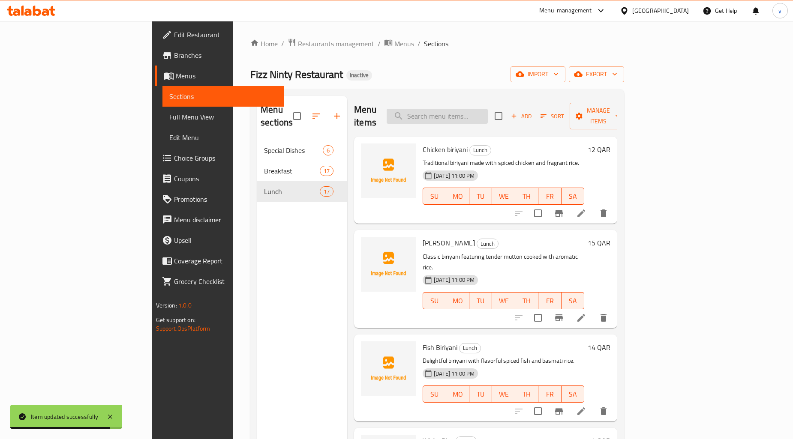
click at [457, 110] on input "search" at bounding box center [437, 116] width 101 height 15
paste input "[PERSON_NAME] with Rice"
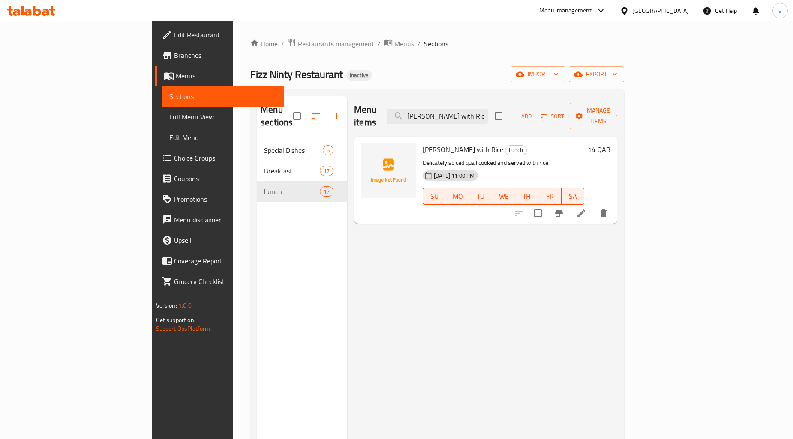
type input "[PERSON_NAME] with Rice"
click at [593, 206] on li at bounding box center [581, 213] width 24 height 15
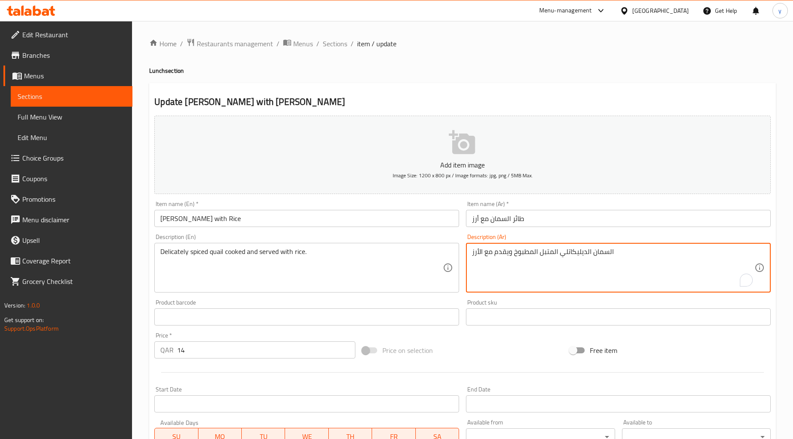
click at [569, 256] on textarea "السمان الديليكاتلي المتبل المطبوخ ويقدم مع الأرز" at bounding box center [613, 268] width 283 height 41
click at [540, 253] on textarea "السمان المتبل المطبوخ ويقدم مع الأرز" at bounding box center [613, 268] width 283 height 41
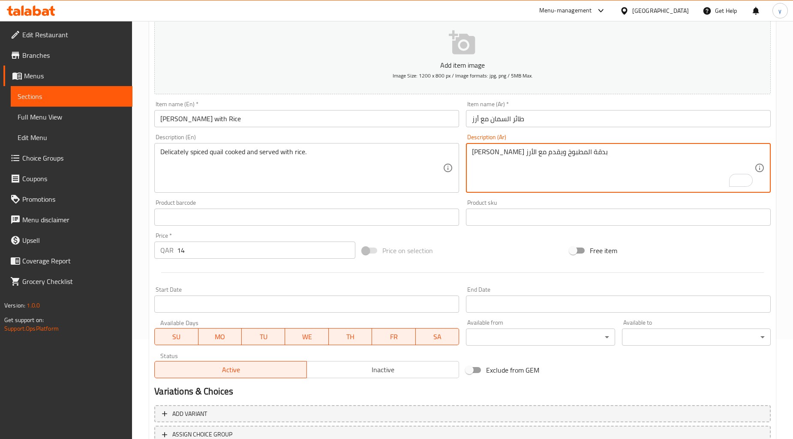
scroll to position [165, 0]
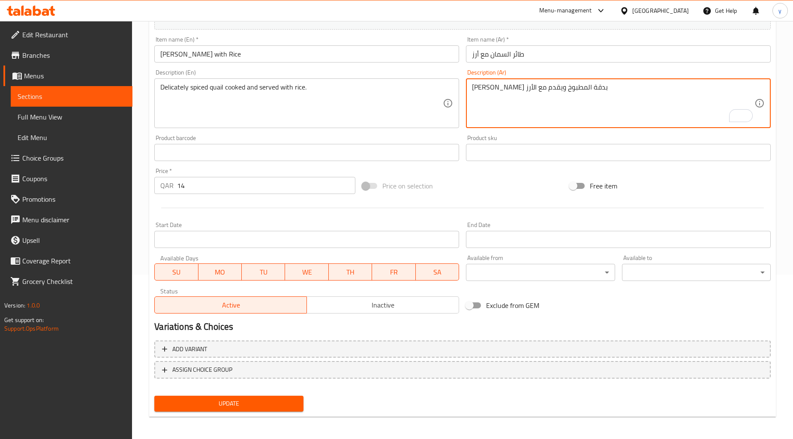
type textarea "[PERSON_NAME] بدقة المطبوخ ويقدم مع الأرز"
click at [249, 396] on button "Update" at bounding box center [228, 404] width 149 height 16
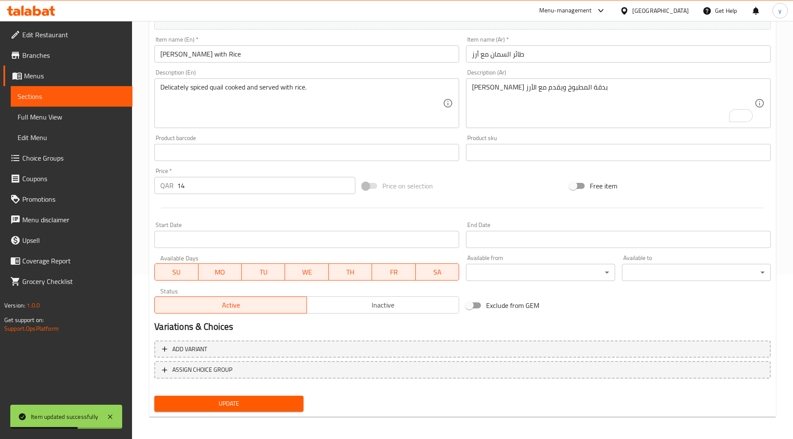
click at [47, 85] on link "Menus" at bounding box center [67, 76] width 129 height 21
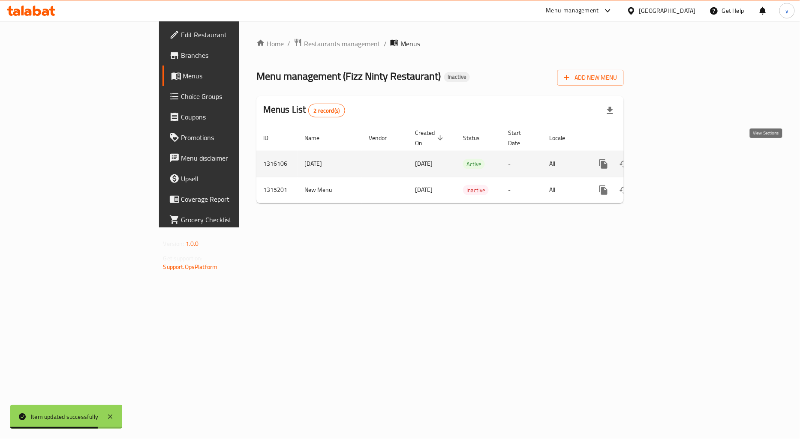
click at [671, 159] on icon "enhanced table" at bounding box center [665, 164] width 10 height 10
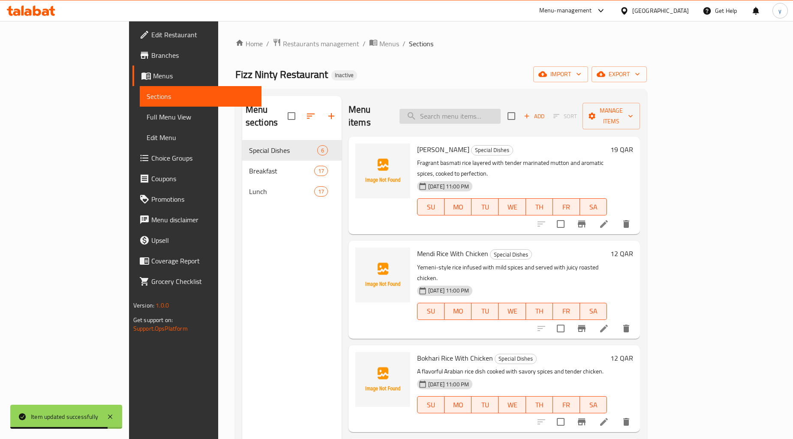
click at [470, 109] on input "search" at bounding box center [450, 116] width 101 height 15
paste input "Beef Brain Bhuna with Rice"
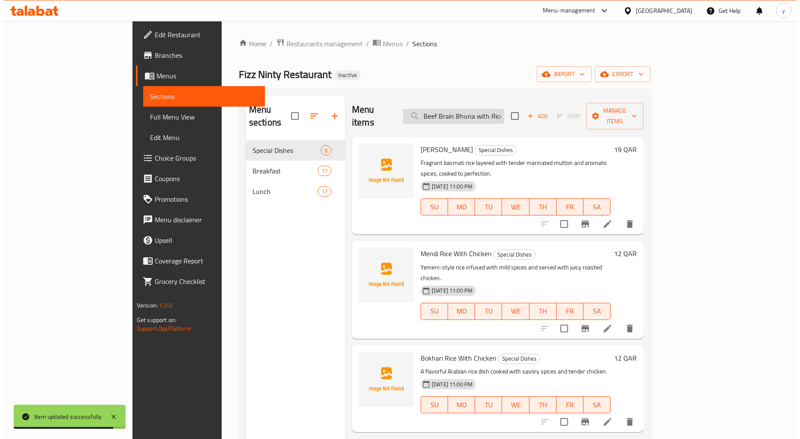
scroll to position [0, 1]
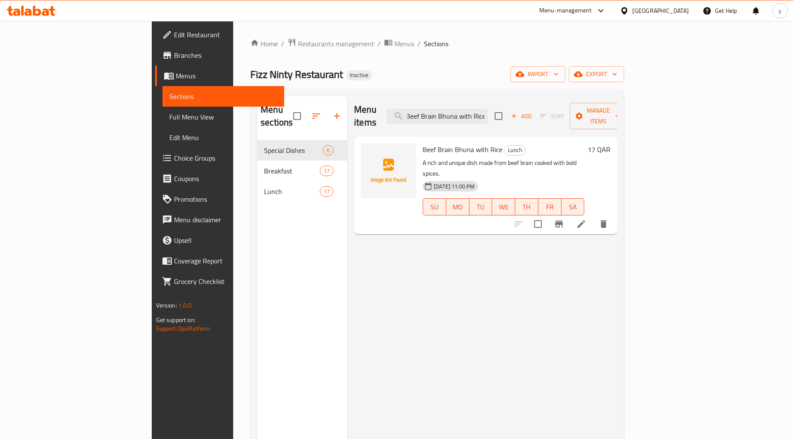
type input "Beef Brain Bhuna with Rice"
click at [585, 220] on icon at bounding box center [581, 224] width 8 height 8
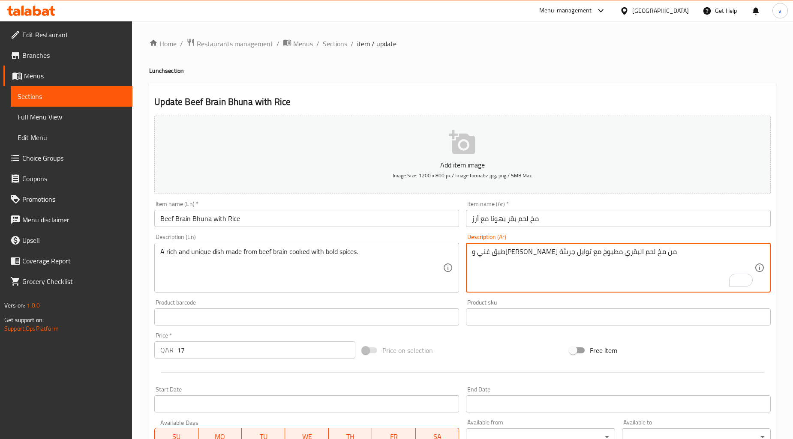
type textarea "طبق غني وفريد مصنوع من مخ لحم البقر مطبوخ مع توابل جريئة"
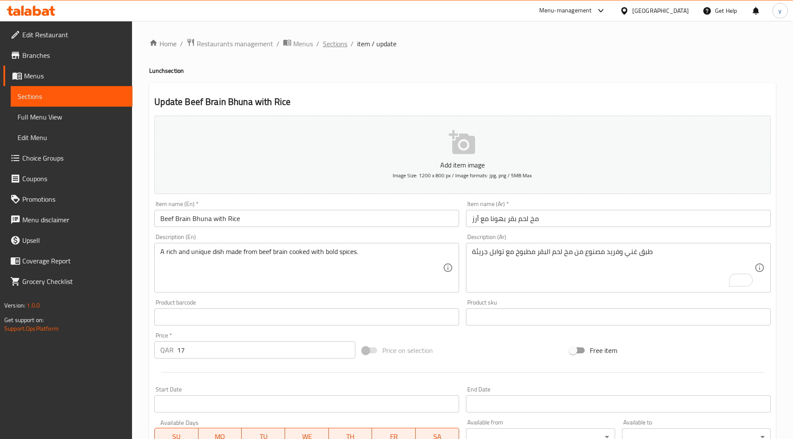
click at [337, 41] on span "Sections" at bounding box center [335, 44] width 24 height 10
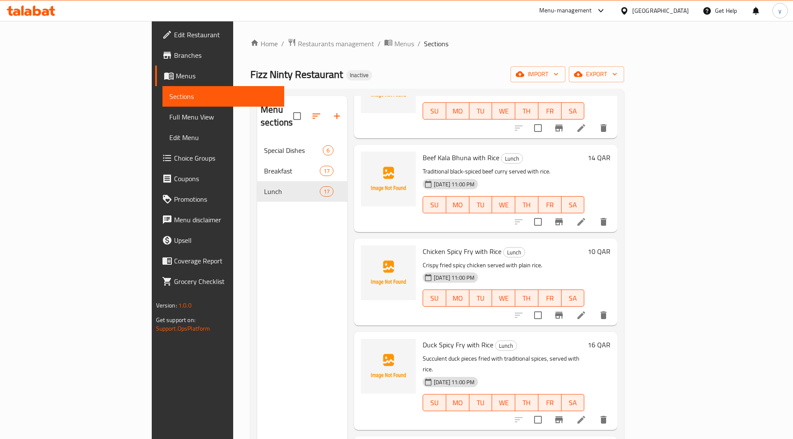
scroll to position [1173, 0]
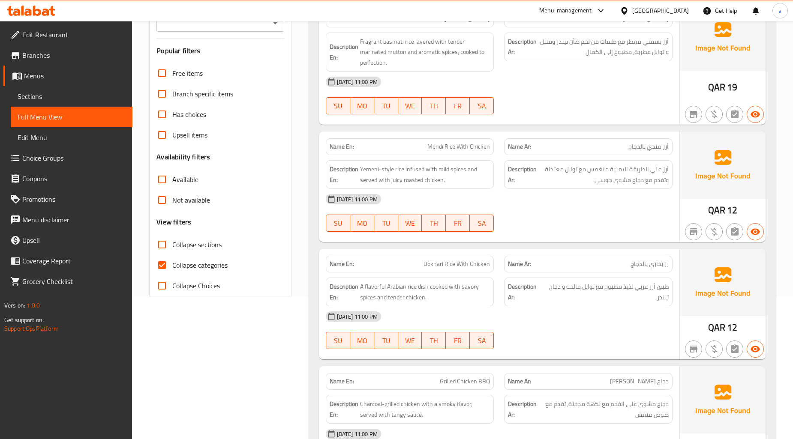
scroll to position [143, 0]
click at [164, 264] on input "Collapse categories" at bounding box center [162, 265] width 21 height 21
checkbox input "false"
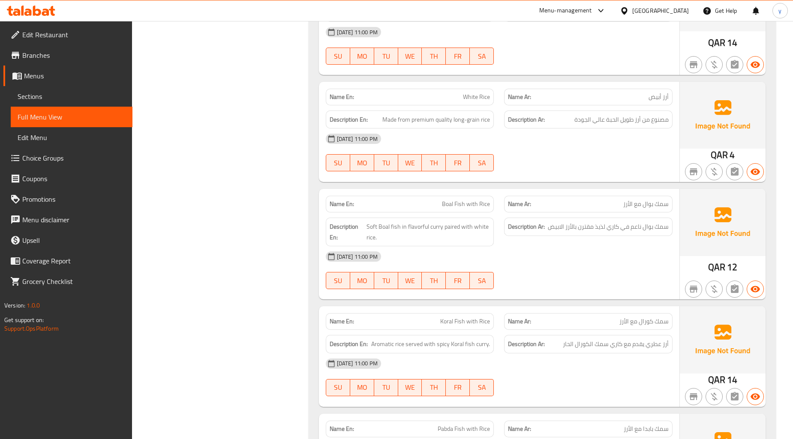
scroll to position [3477, 0]
drag, startPoint x: 443, startPoint y: 231, endPoint x: 472, endPoint y: 232, distance: 28.8
click at [472, 232] on span "Soft Boal fish in flavorful curry paired with white rice." at bounding box center [428, 231] width 123 height 21
click at [455, 232] on span "Soft Boal fish in flavorful curry paired with white rice." at bounding box center [428, 231] width 123 height 21
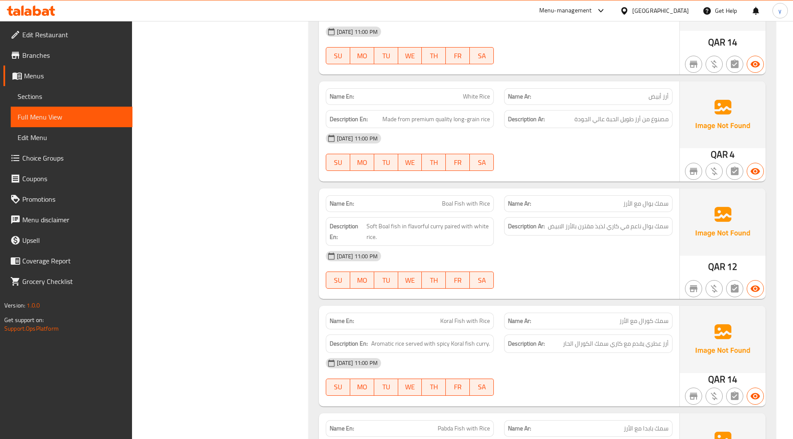
click at [612, 373] on div "[DATE] 11:00 PM" at bounding box center [499, 363] width 357 height 21
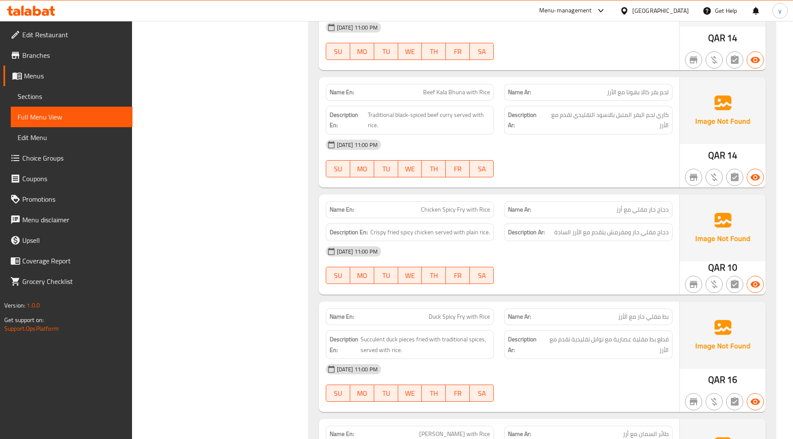
scroll to position [4525, 0]
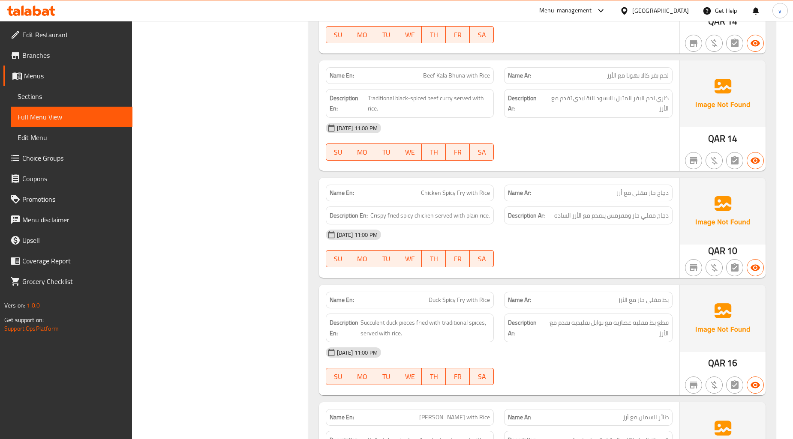
click at [471, 79] on span "Beef Kala Bhuna with Rice" at bounding box center [456, 75] width 67 height 9
copy span "Beef Kala Bhuna with Rice"
click at [520, 134] on div "[DATE] 11:00 PM" at bounding box center [499, 128] width 357 height 21
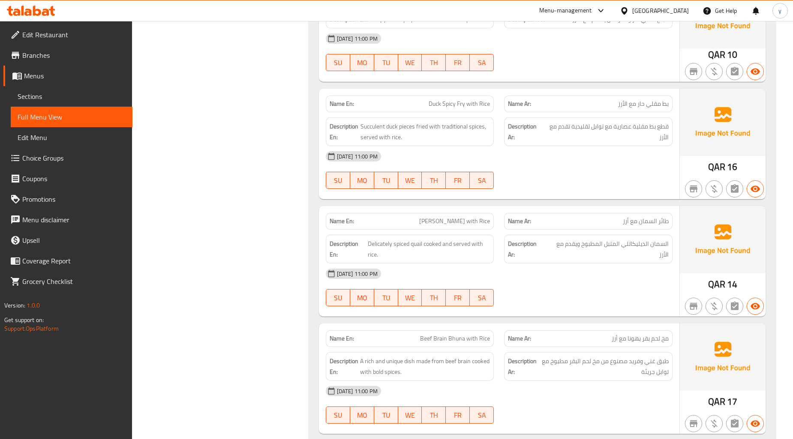
scroll to position [4706, 0]
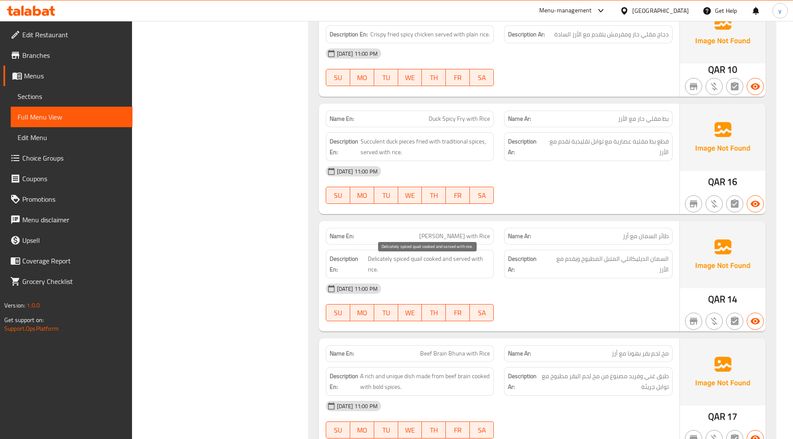
click at [412, 263] on span "Delicately spiced quail cooked and served with rice." at bounding box center [429, 264] width 122 height 21
copy span "quail"
click at [386, 260] on span "Delicately spiced quail cooked and served with rice." at bounding box center [429, 264] width 122 height 21
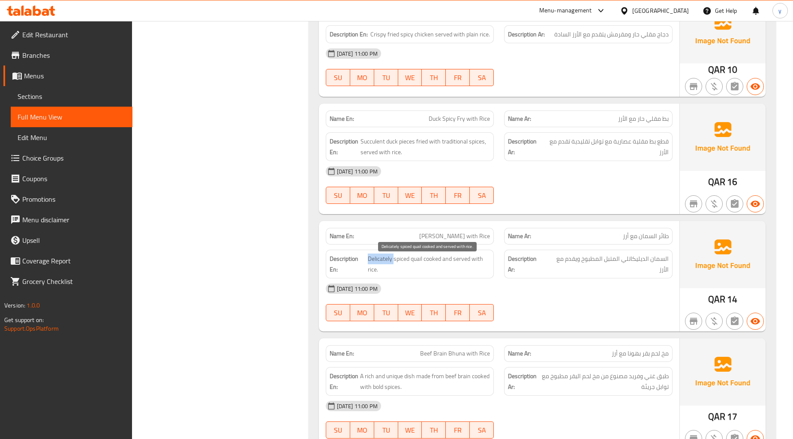
copy span "Delicately"
click at [468, 241] on span "[PERSON_NAME] with Rice" at bounding box center [454, 236] width 71 height 9
copy span "[PERSON_NAME] with Rice"
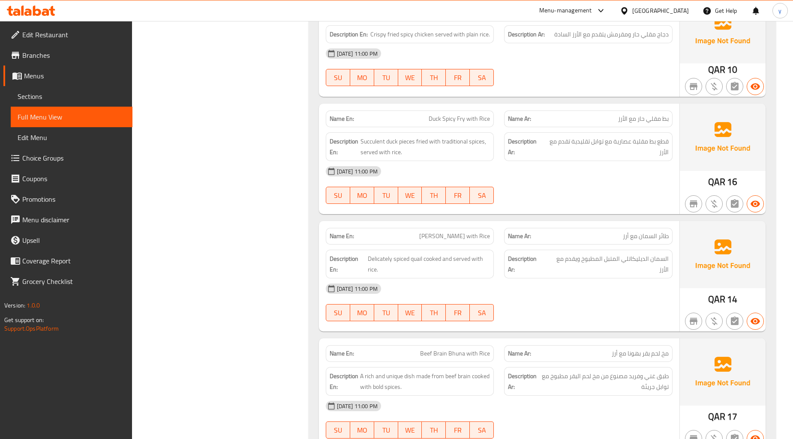
click at [502, 286] on div "[DATE] 11:00 PM" at bounding box center [499, 289] width 357 height 21
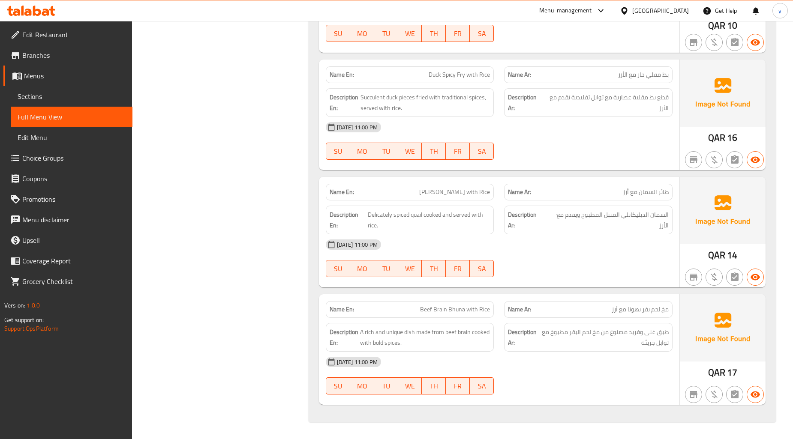
click at [449, 312] on span "Beef Brain Bhuna with Rice" at bounding box center [455, 309] width 70 height 9
copy span "Beef Brain Bhuna with Rice"
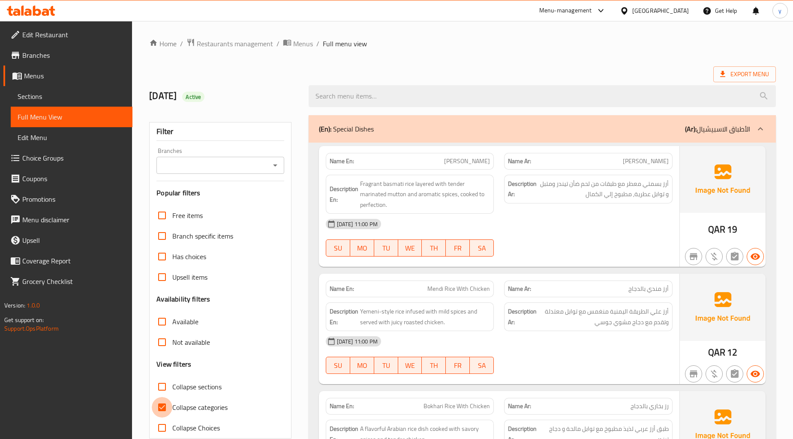
drag, startPoint x: 165, startPoint y: 408, endPoint x: 202, endPoint y: 394, distance: 38.9
click at [165, 408] on input "Collapse categories" at bounding box center [162, 407] width 21 height 21
checkbox input "false"
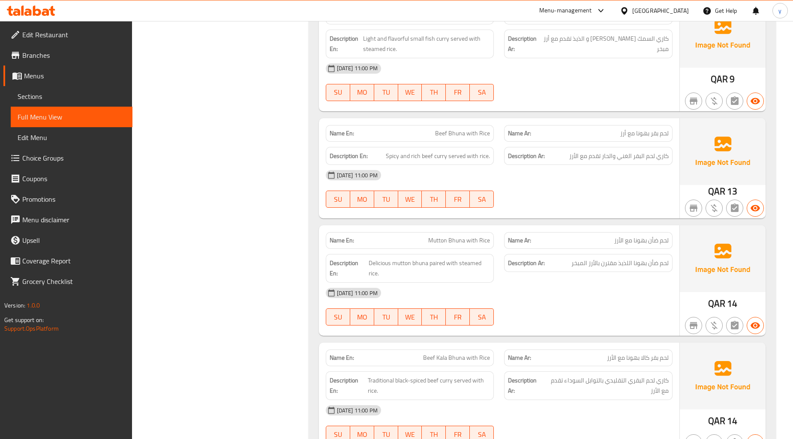
scroll to position [4172, 0]
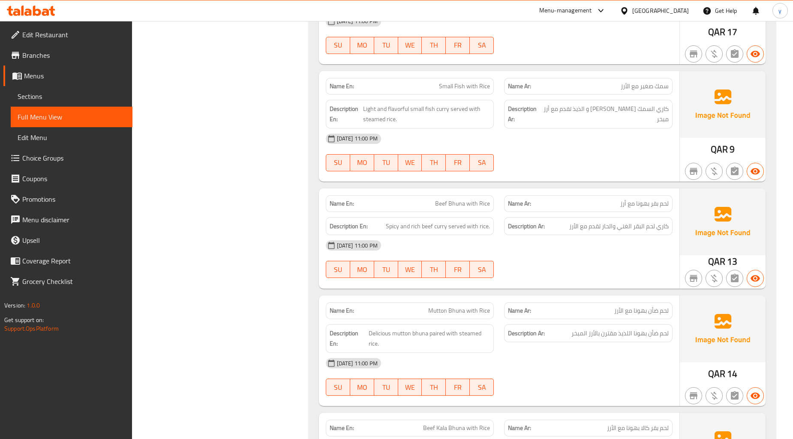
click at [39, 11] on icon at bounding box center [37, 11] width 8 height 10
